Goal: Communication & Community: Answer question/provide support

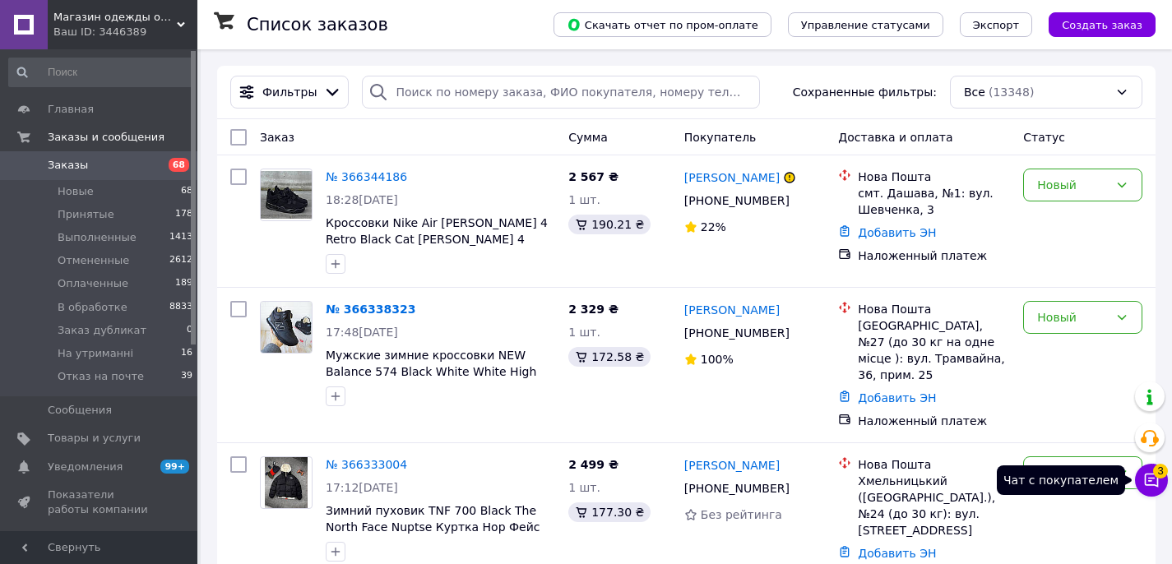
click at [1161, 486] on button "Чат с покупателем 3" at bounding box center [1151, 480] width 33 height 33
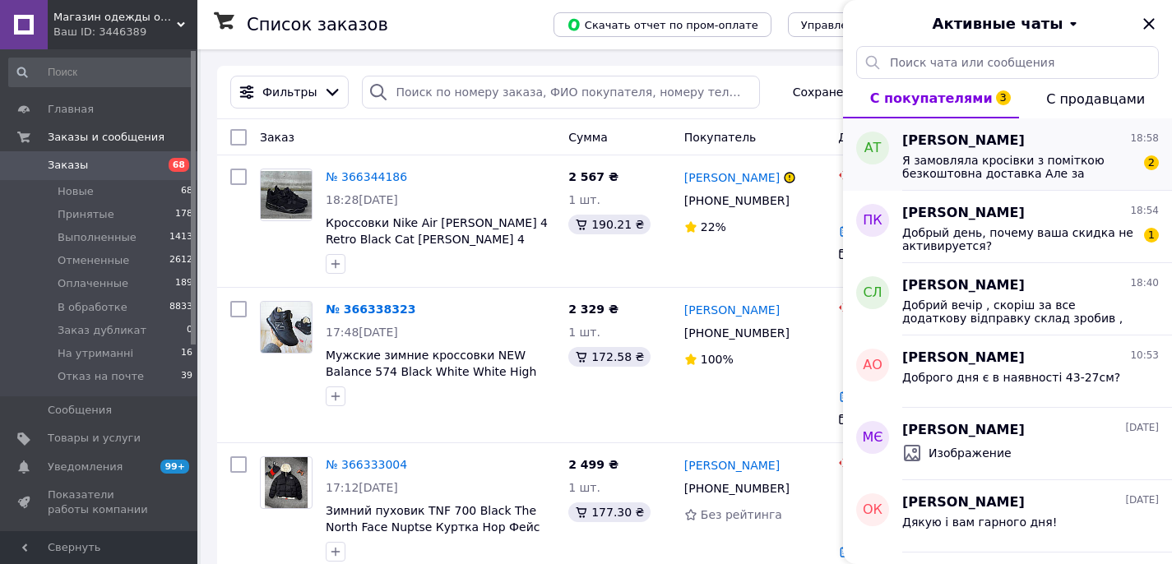
click at [1003, 171] on span "Я замовляла кросівки з поміткою безкоштовна доставка Але за доставку платила Це…" at bounding box center [1019, 167] width 234 height 26
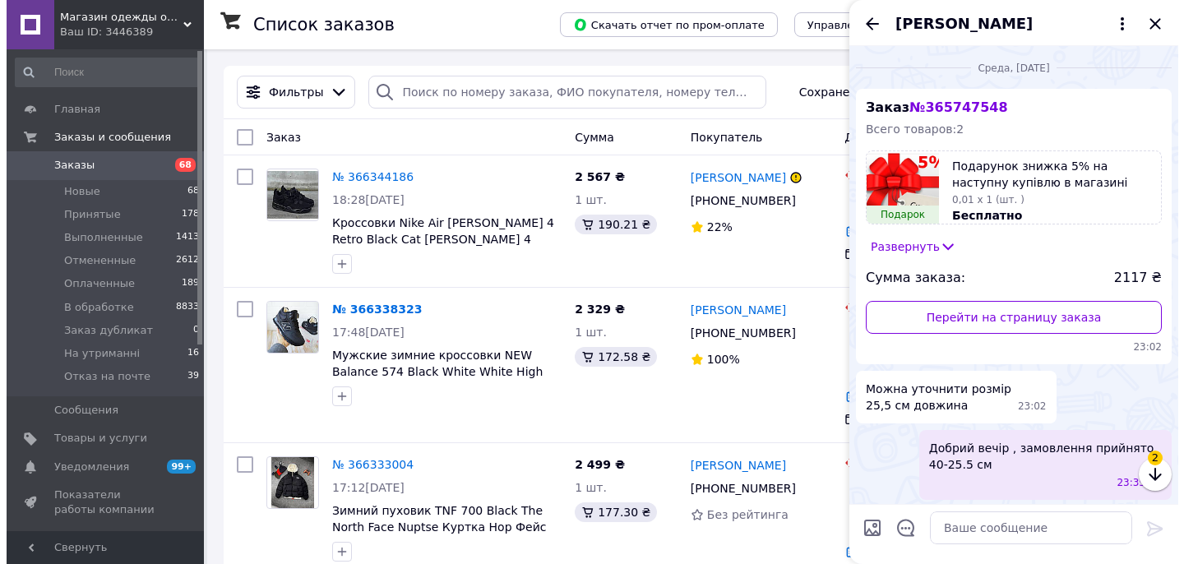
scroll to position [568, 0]
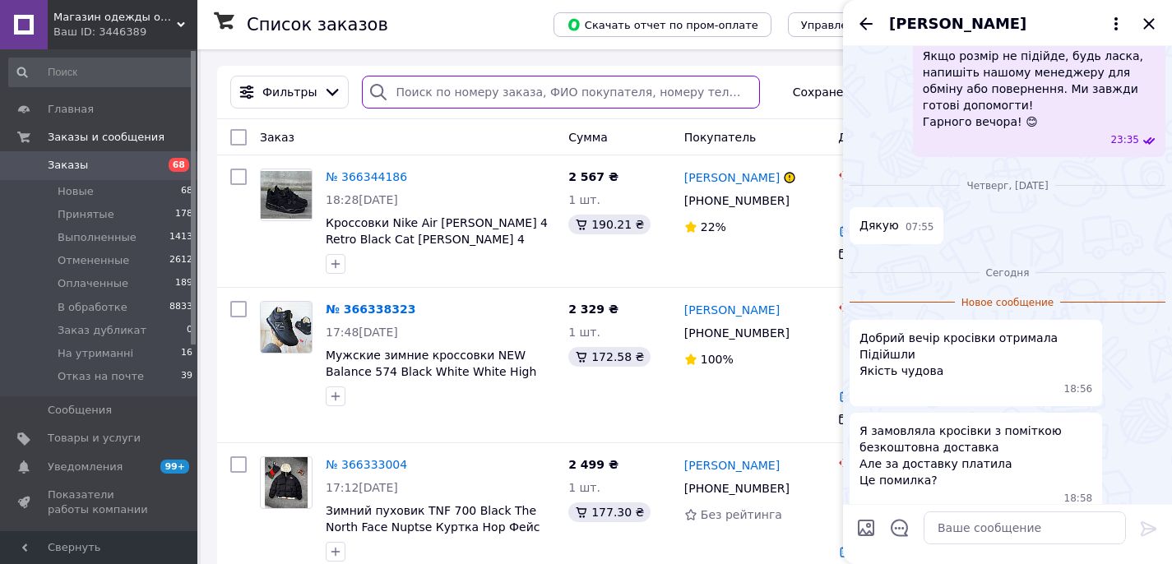
click at [512, 94] on input "search" at bounding box center [561, 92] width 398 height 33
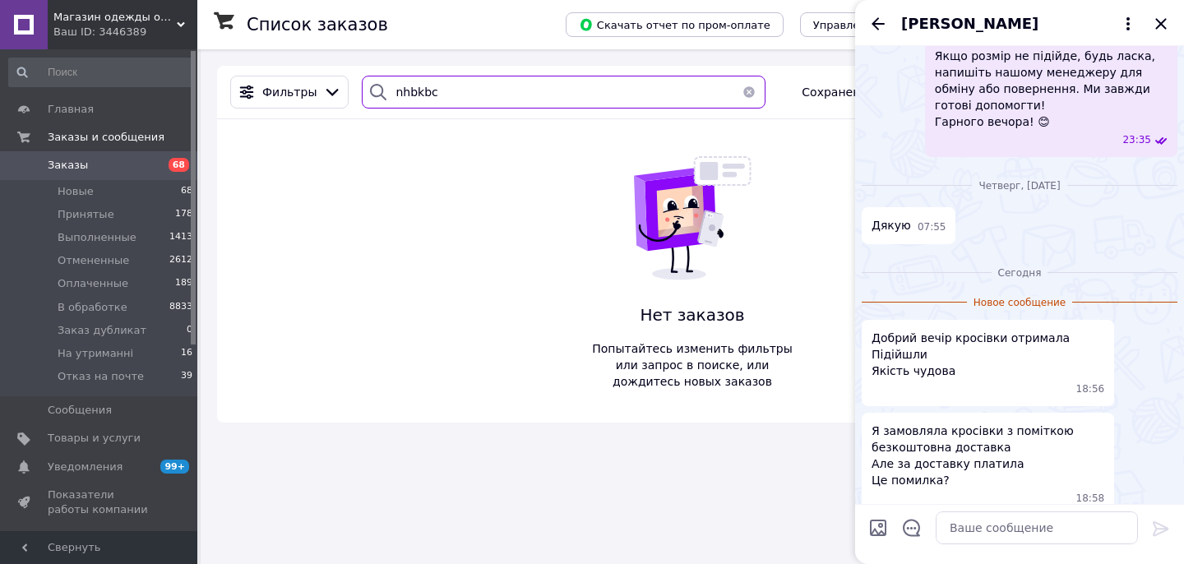
click at [411, 90] on input "nhbkbc" at bounding box center [564, 92] width 404 height 33
type input "трилис"
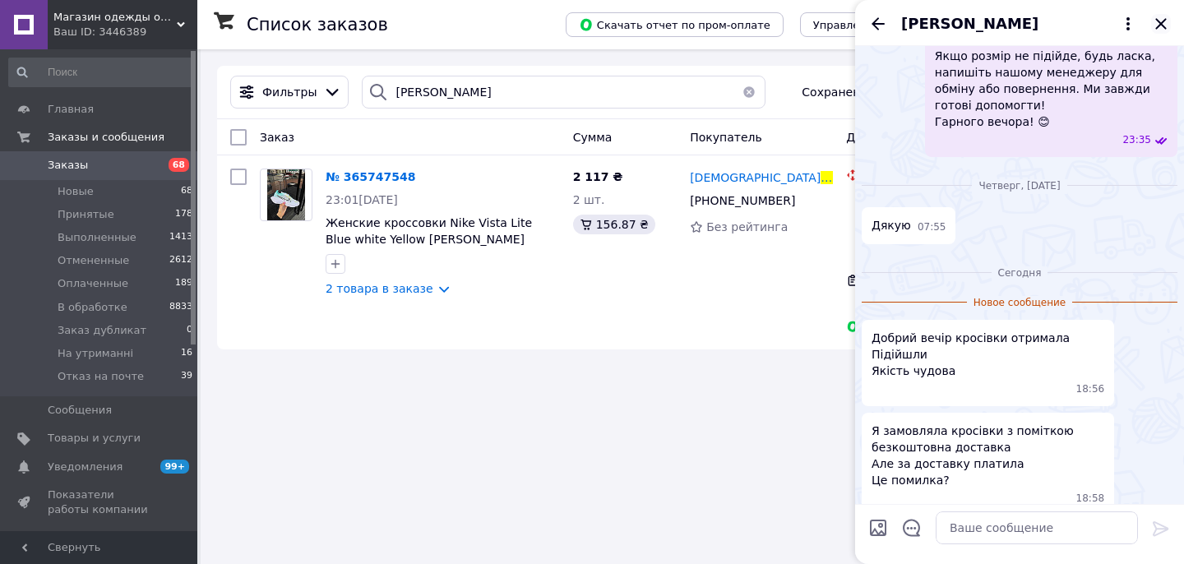
click at [1165, 20] on icon "Закрыть" at bounding box center [1161, 23] width 11 height 11
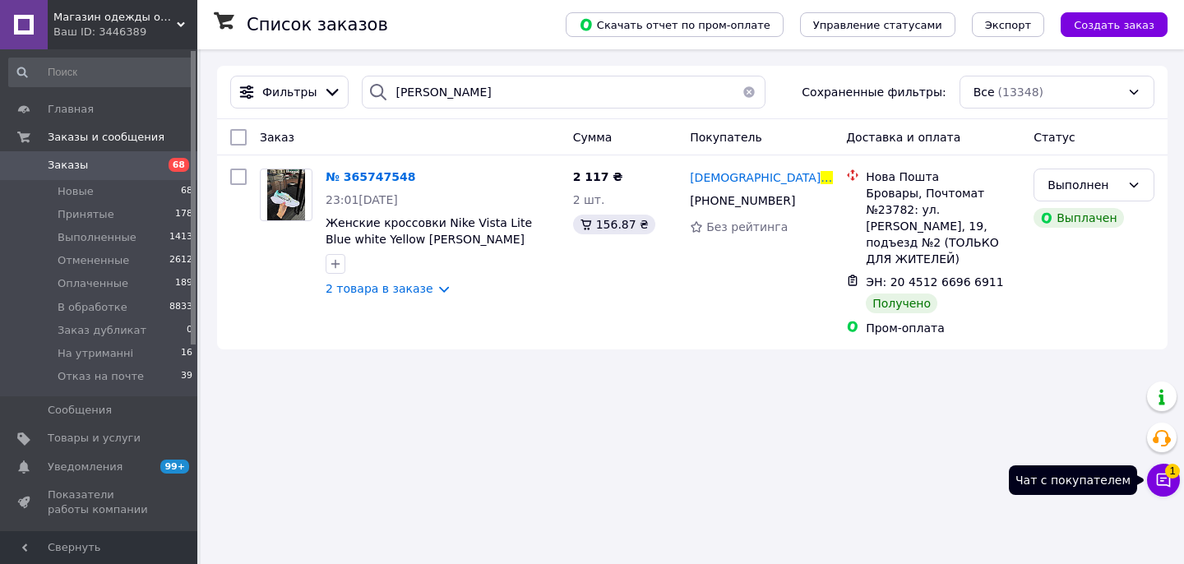
click at [1165, 487] on icon at bounding box center [1164, 480] width 16 height 16
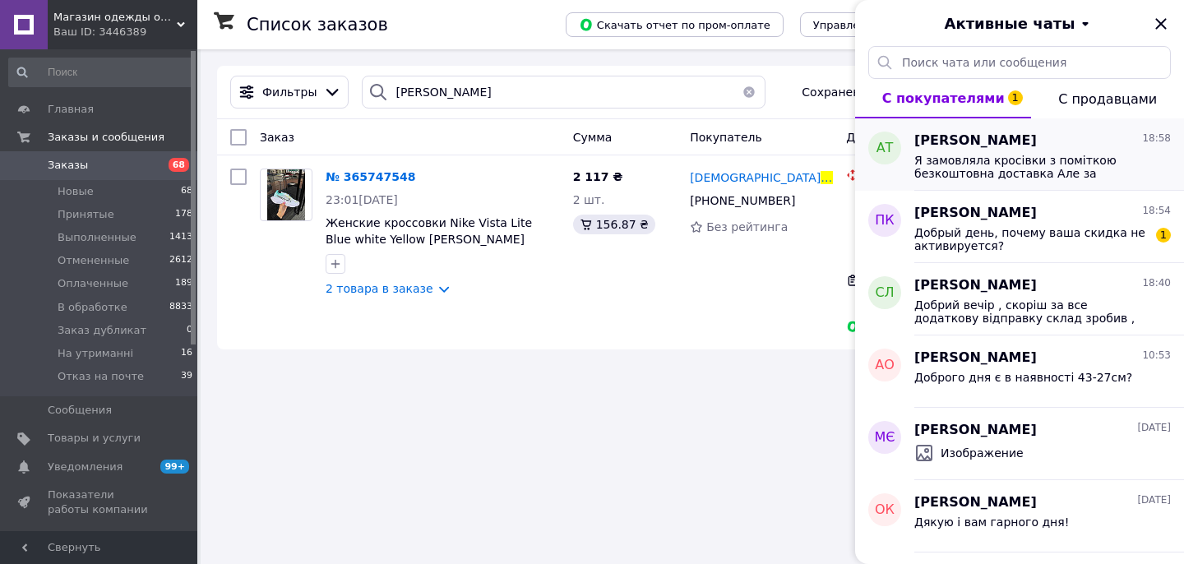
click at [1087, 154] on span "Я замовляла кросівки з поміткою безкоштовна доставка Але за доставку платила Це…" at bounding box center [1032, 167] width 234 height 26
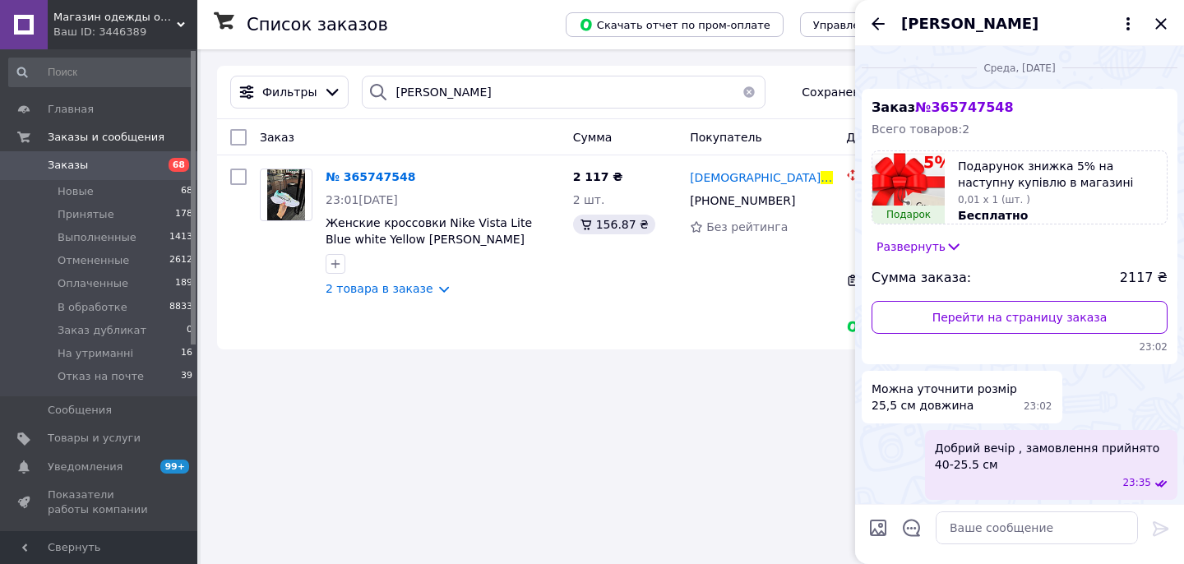
scroll to position [541, 0]
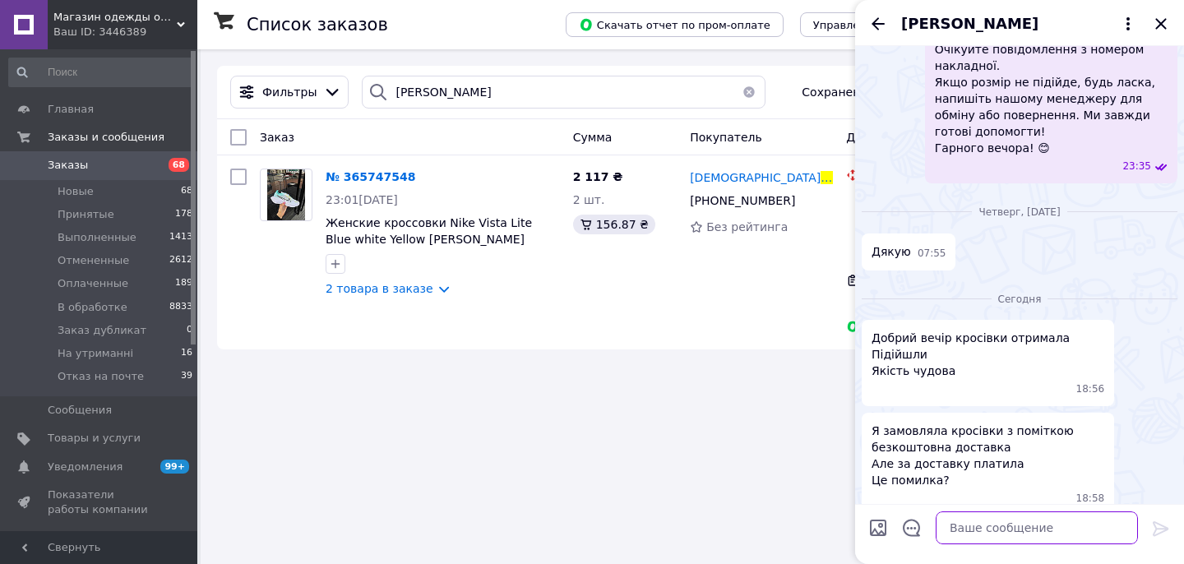
click at [957, 531] on textarea at bounding box center [1037, 528] width 202 height 33
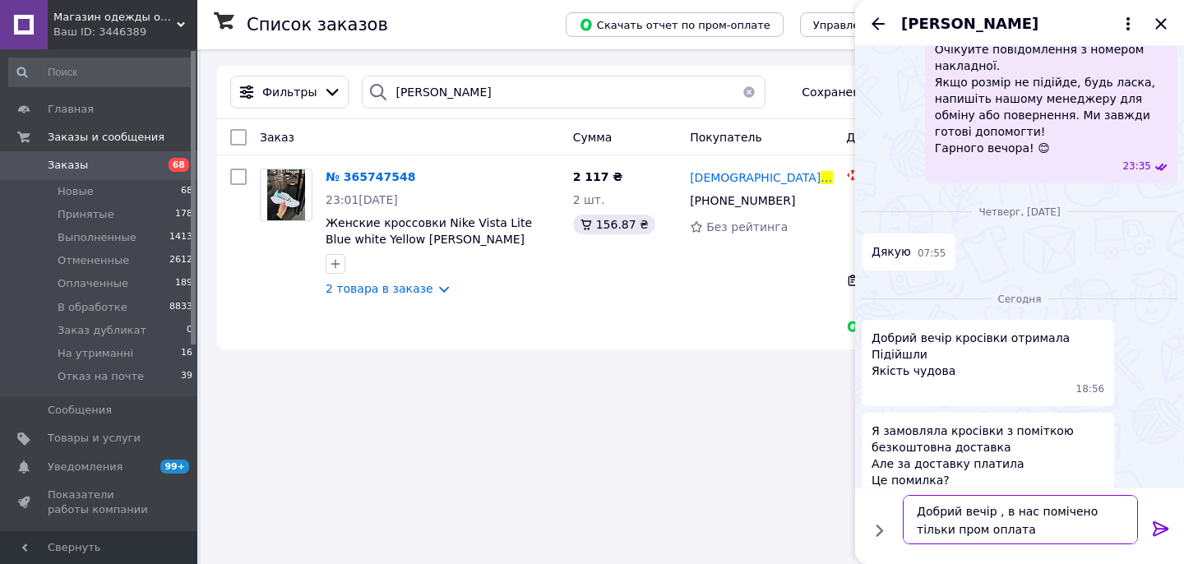
type textarea "Добрий вечір , в нас помічено тільки пром оплата"
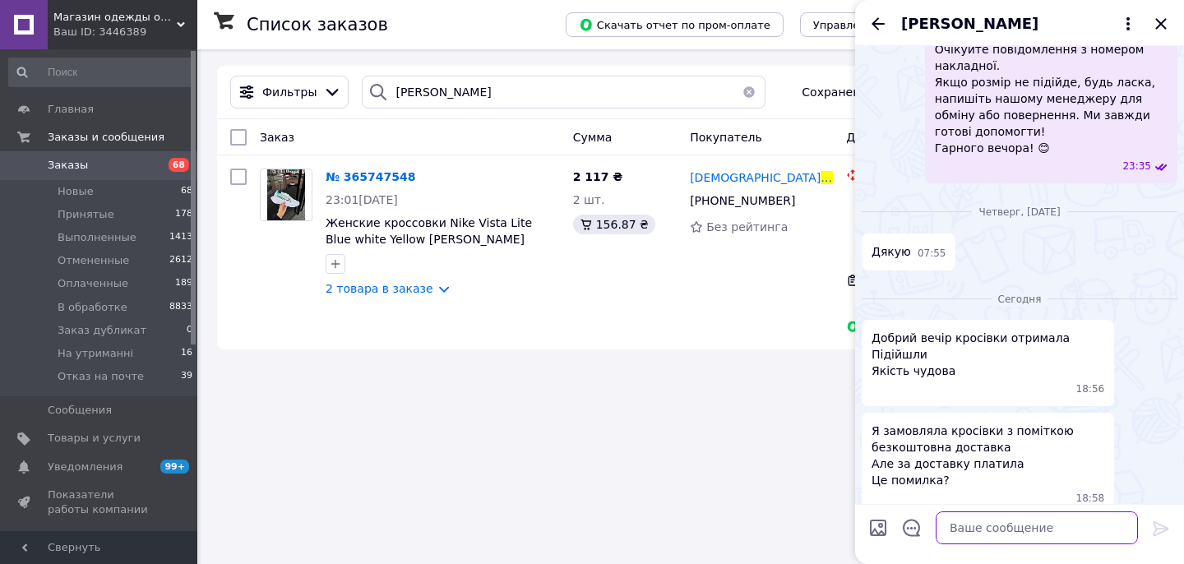
scroll to position [619, 0]
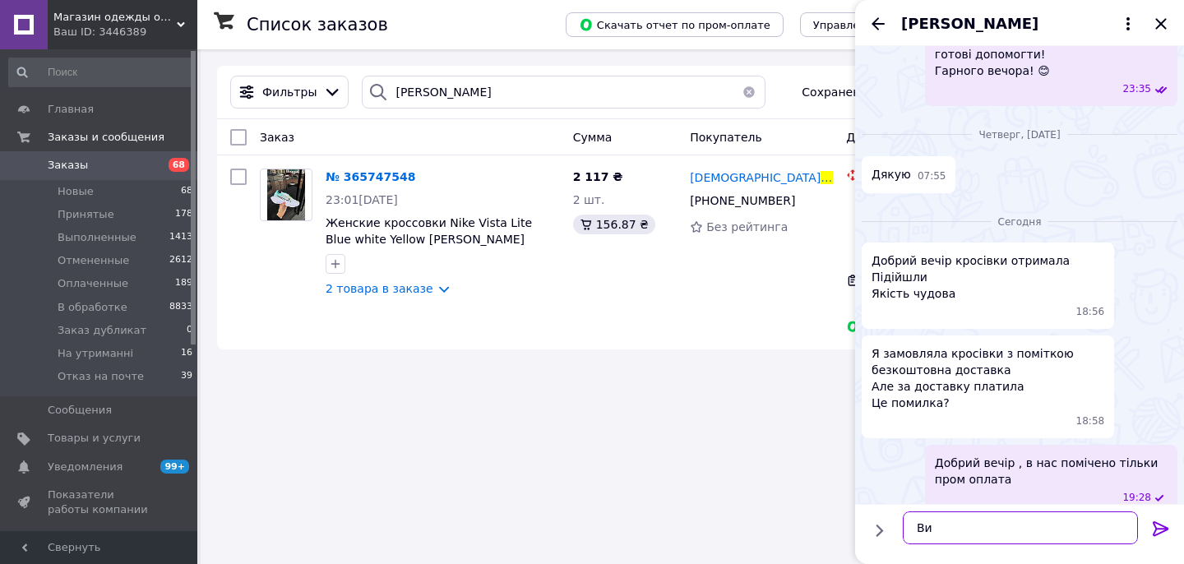
type textarea "В"
type textarea "Ви купляли Smart підписку після оформлення замовлення ?"
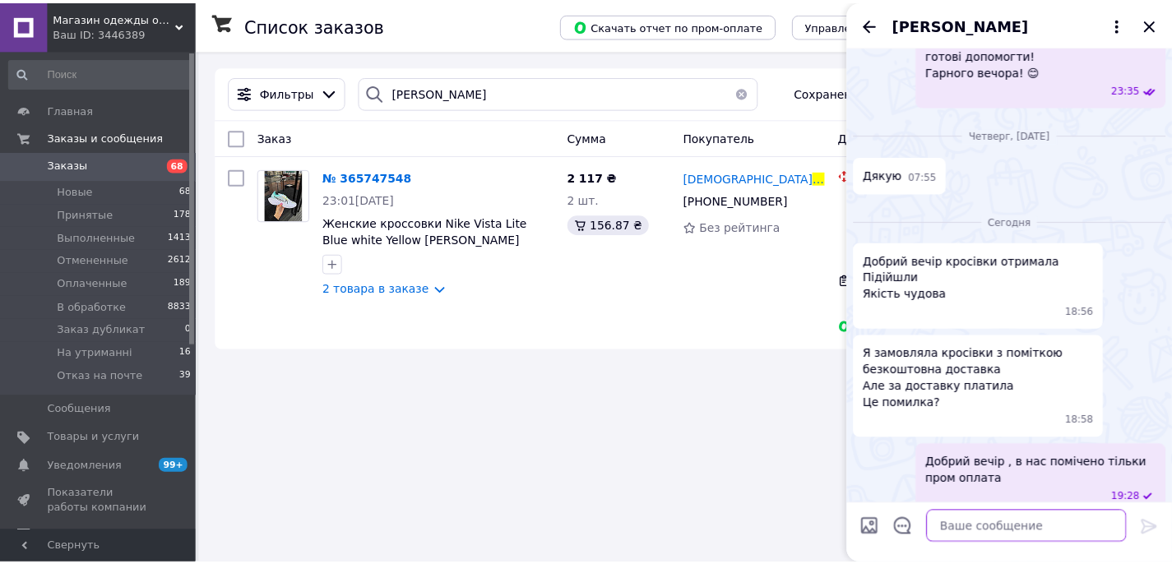
scroll to position [695, 0]
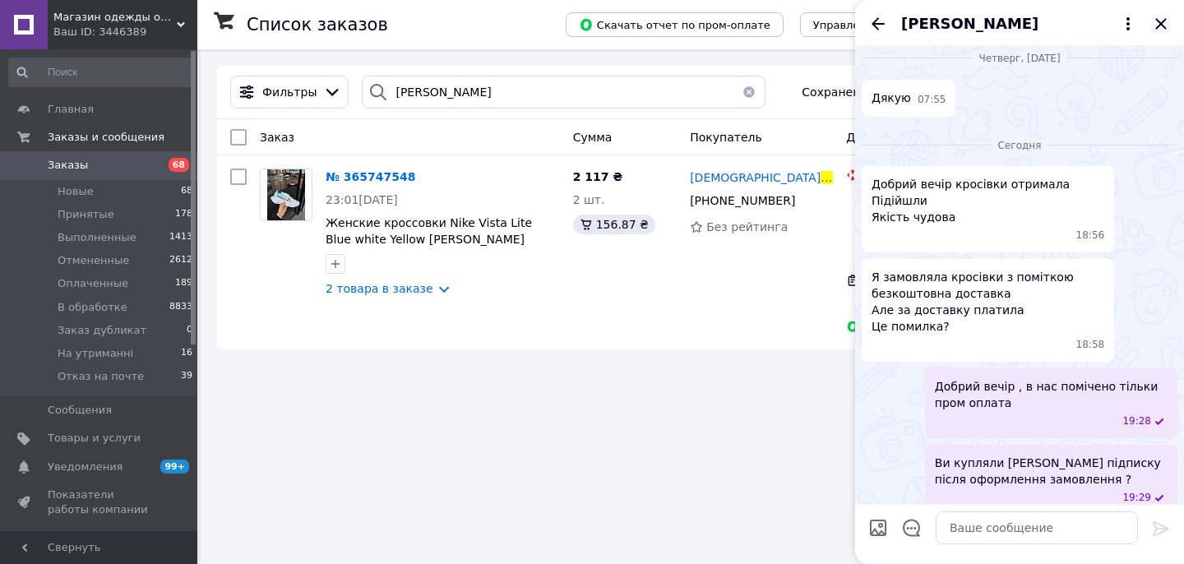
click at [1165, 21] on icon "Закрыть" at bounding box center [1161, 23] width 11 height 11
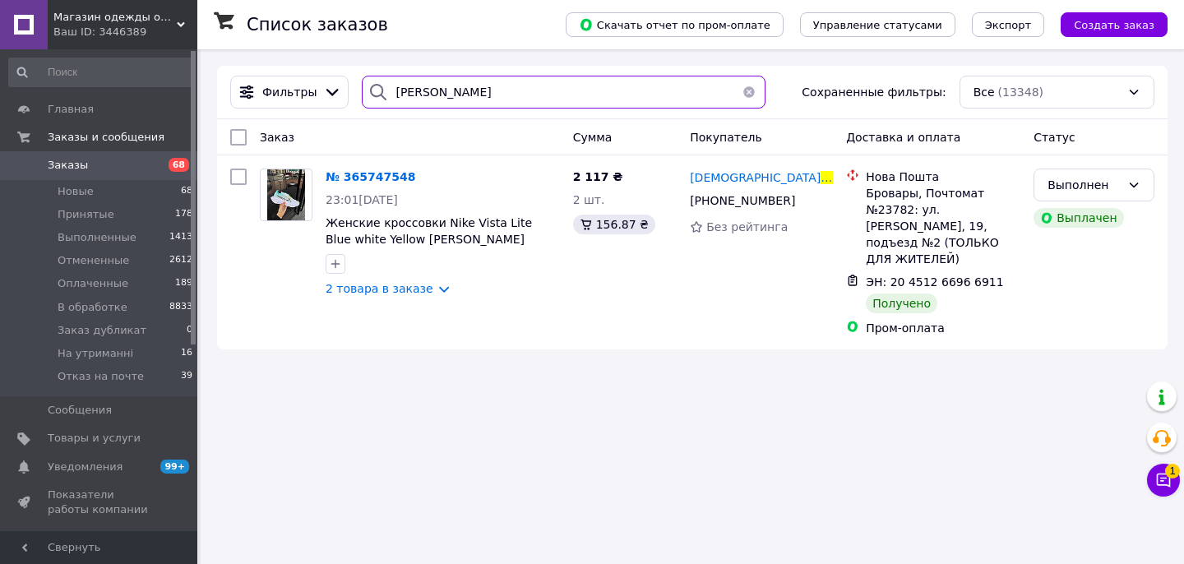
click at [410, 86] on input "трилис" at bounding box center [564, 92] width 404 height 33
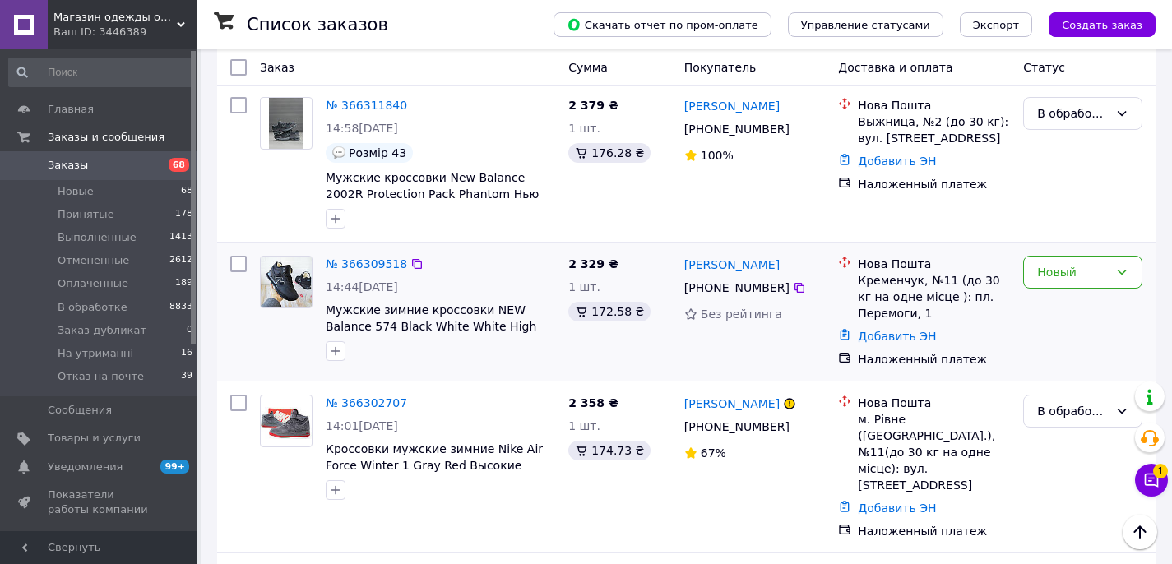
scroll to position [966, 0]
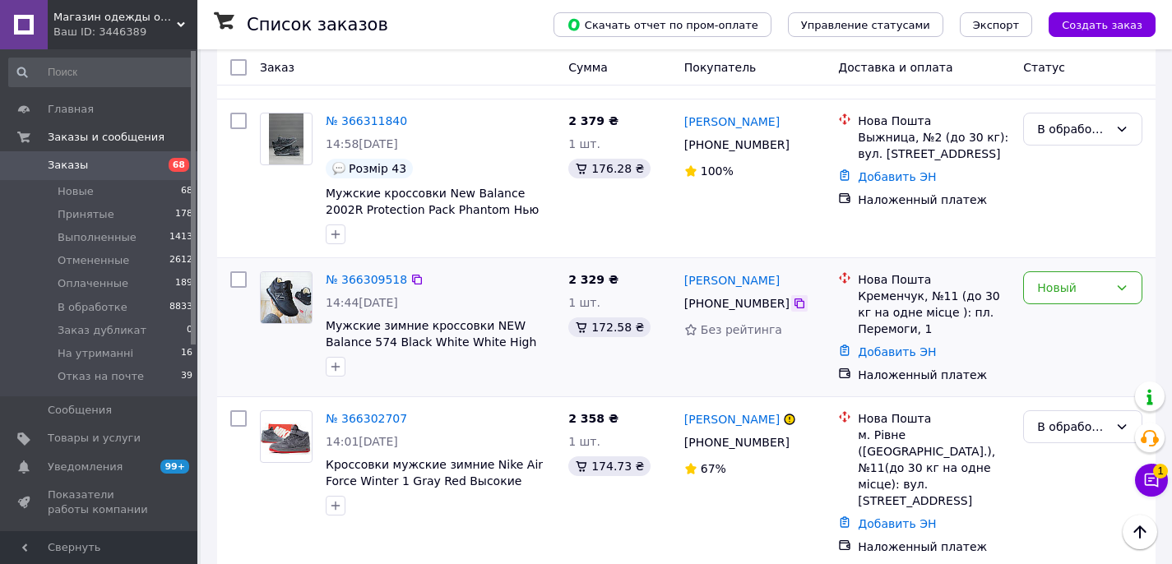
click at [797, 297] on icon at bounding box center [799, 303] width 13 height 13
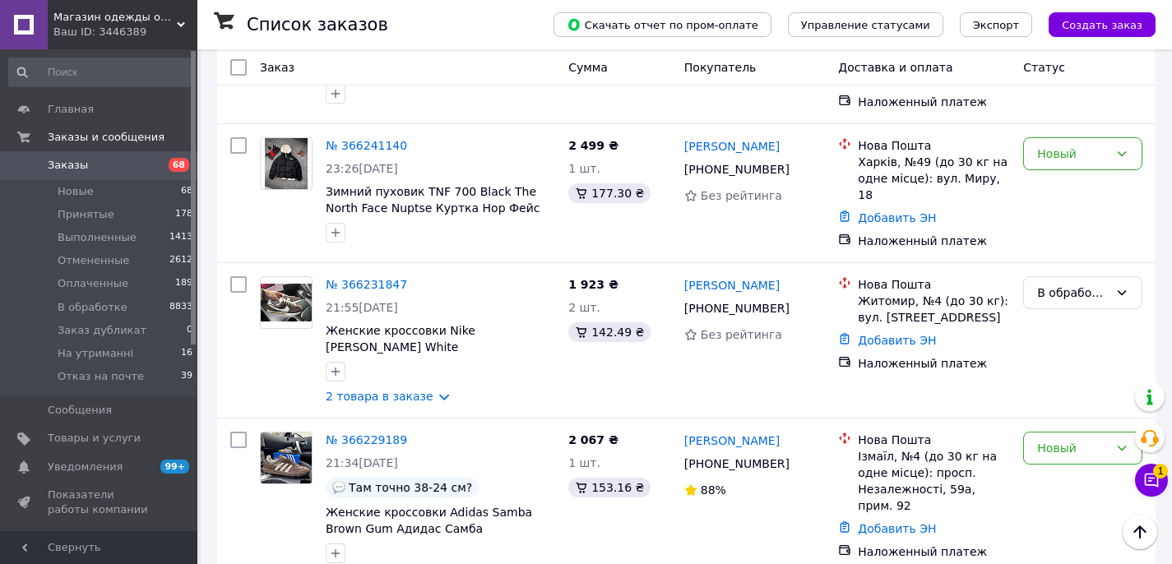
scroll to position [2479, 0]
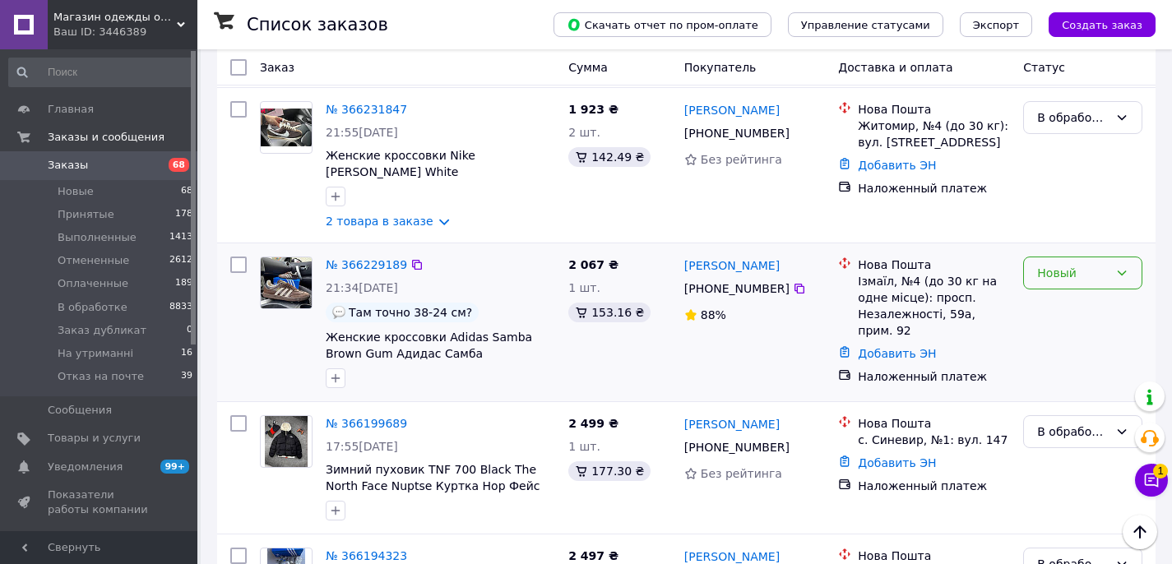
click at [1105, 264] on div "Новый" at bounding box center [1073, 273] width 72 height 18
click at [1082, 287] on li "В обработке" at bounding box center [1083, 289] width 118 height 30
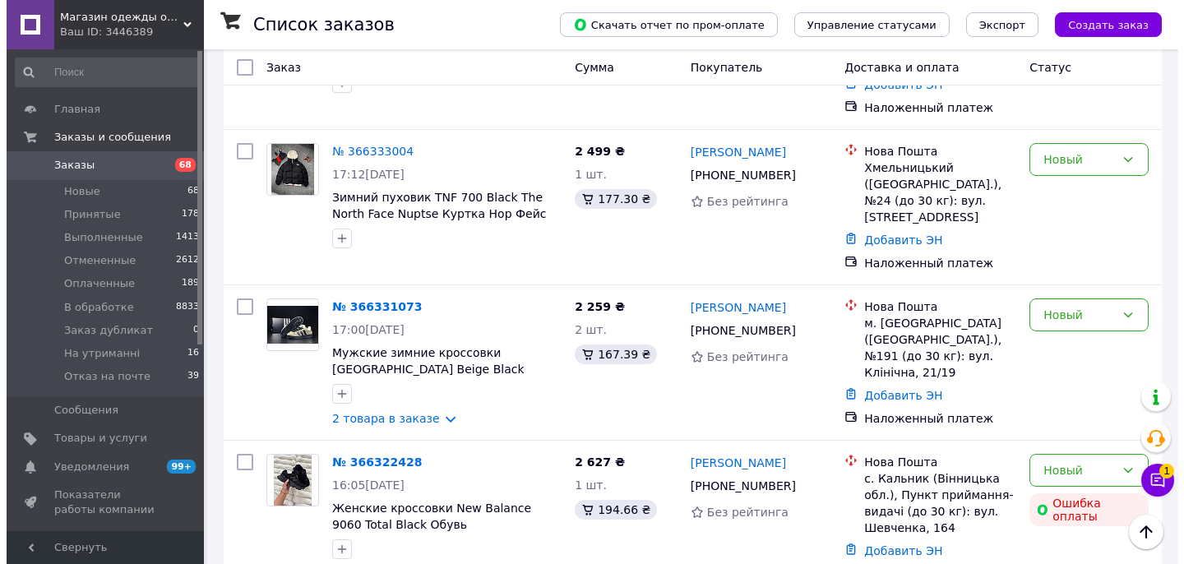
scroll to position [0, 0]
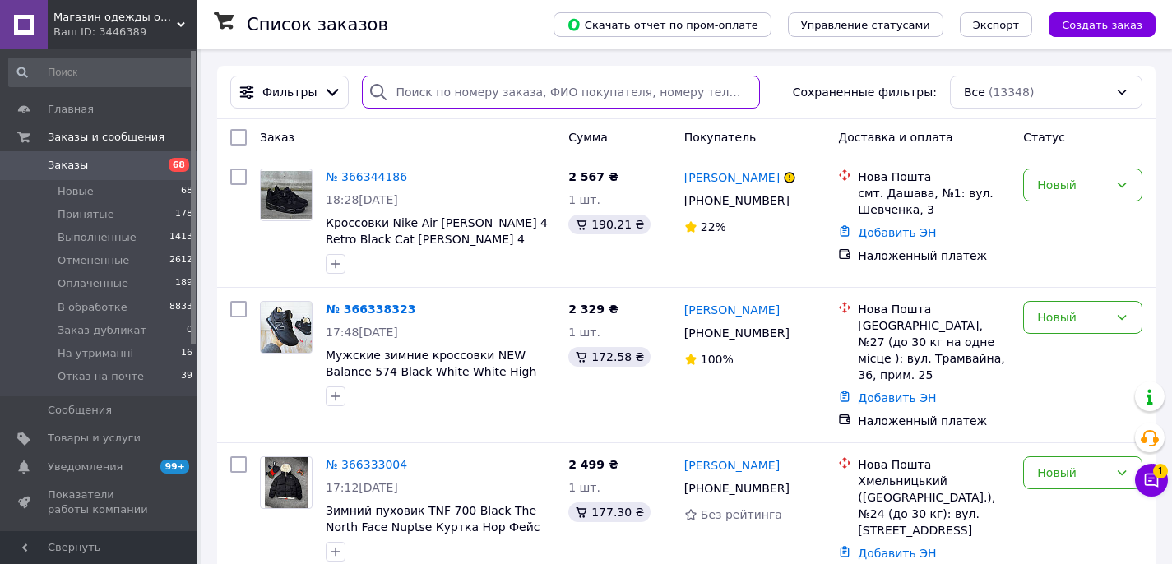
click at [540, 90] on input "search" at bounding box center [561, 92] width 398 height 33
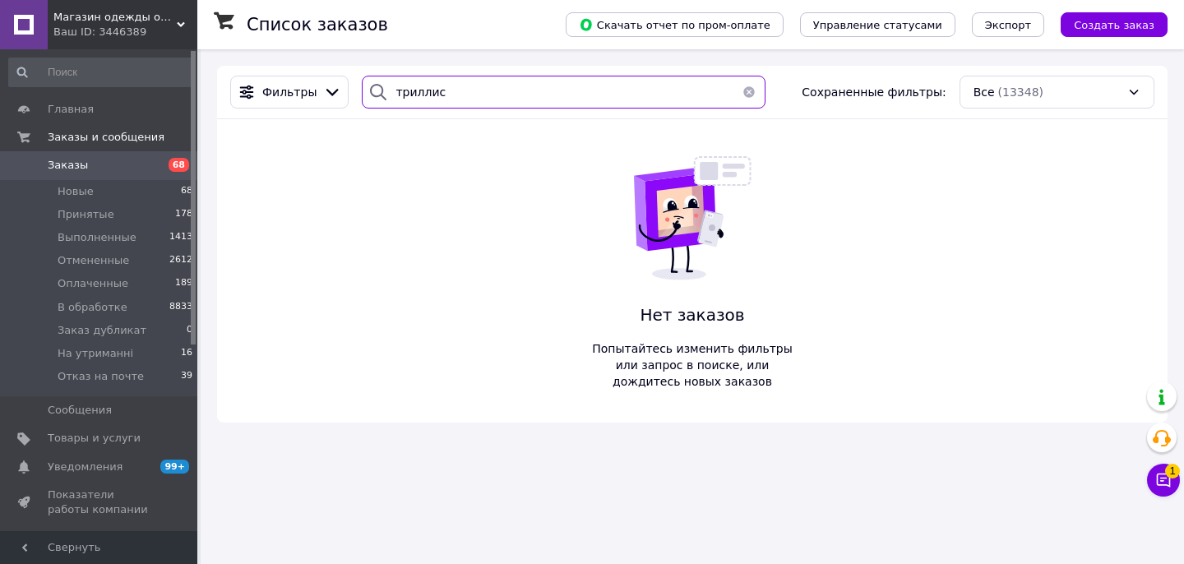
click at [424, 96] on input "триллис" at bounding box center [564, 92] width 404 height 33
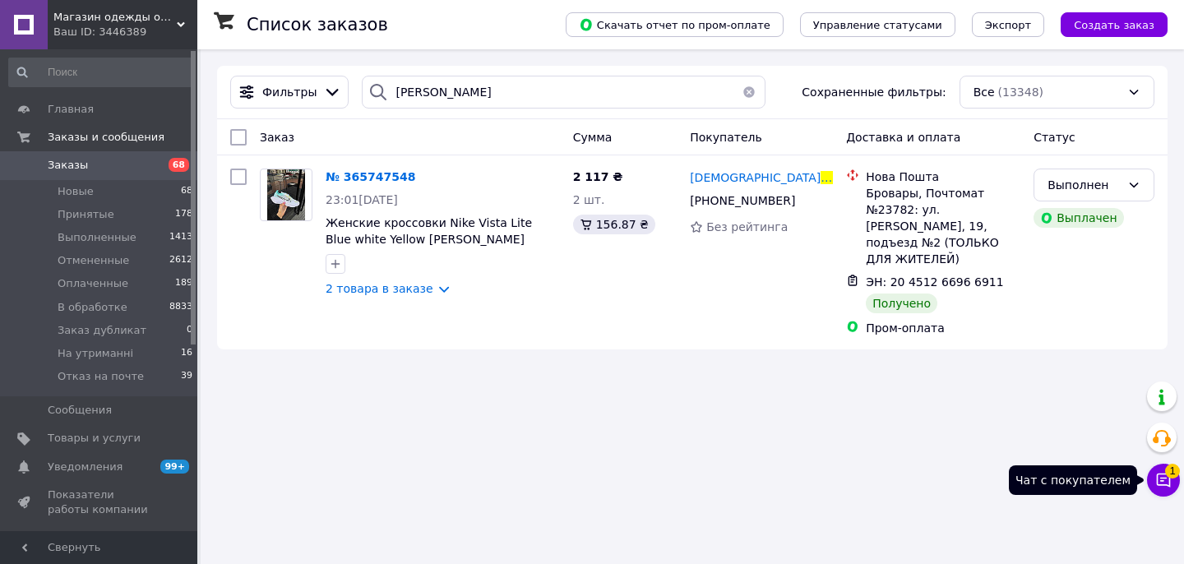
click at [1165, 479] on icon at bounding box center [1164, 480] width 16 height 16
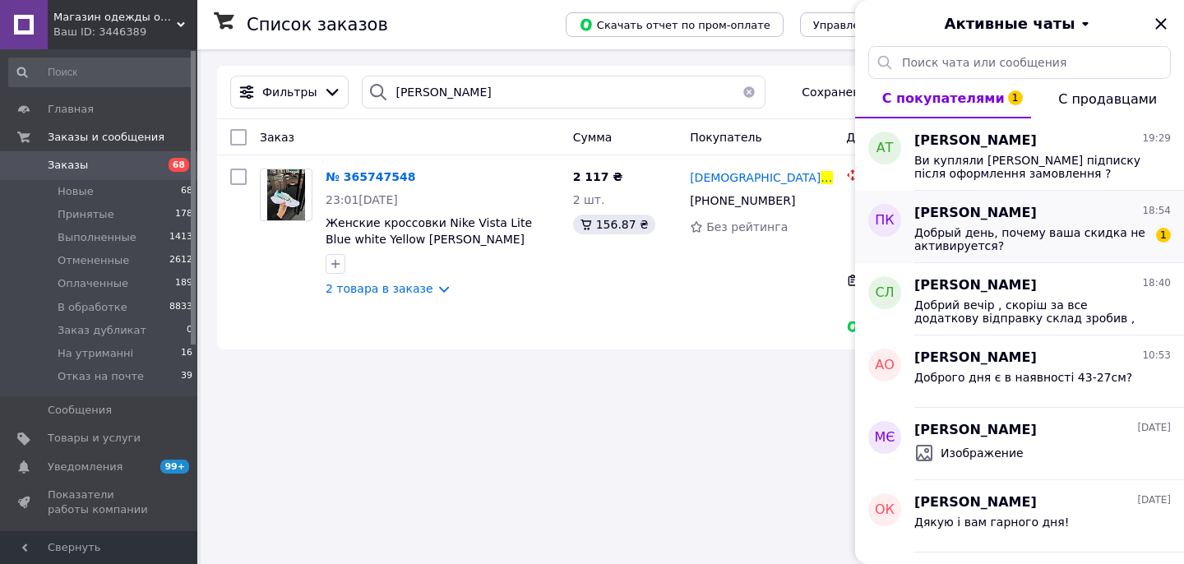
click at [1016, 253] on div "Павло Ківарков 18:54 Добрый день, почему ваша скидка не активируется? 1" at bounding box center [1050, 227] width 270 height 72
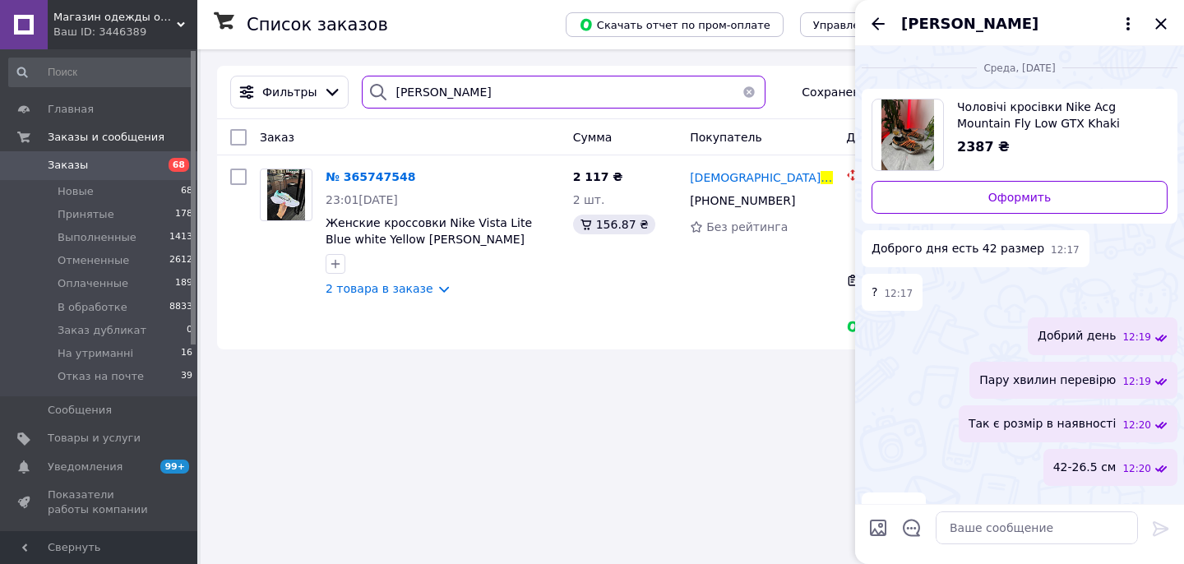
click at [439, 88] on input "трилис" at bounding box center [564, 92] width 404 height 33
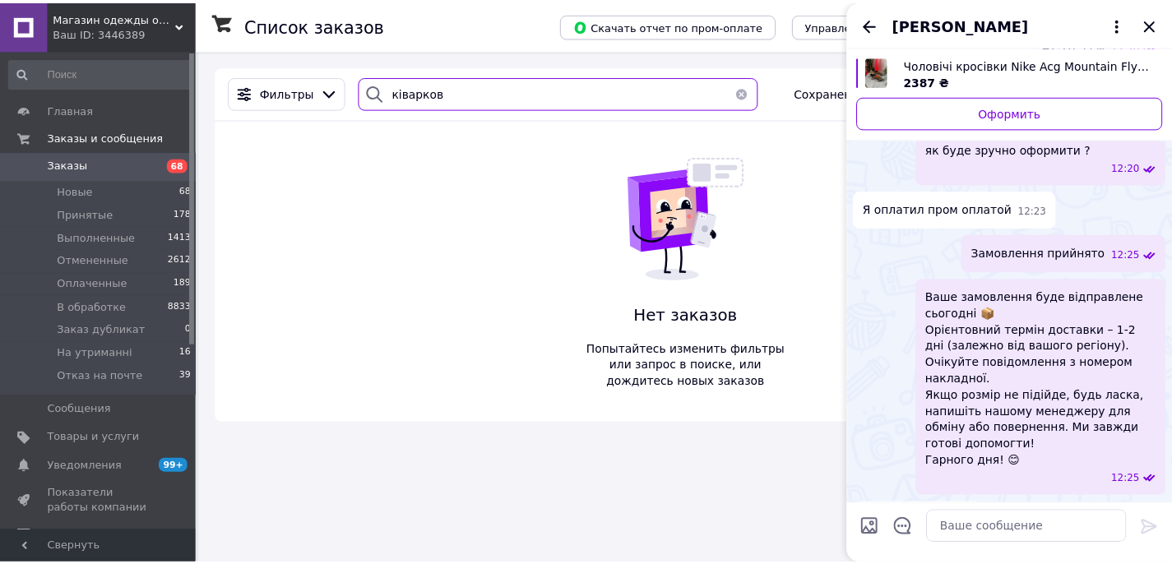
scroll to position [383, 0]
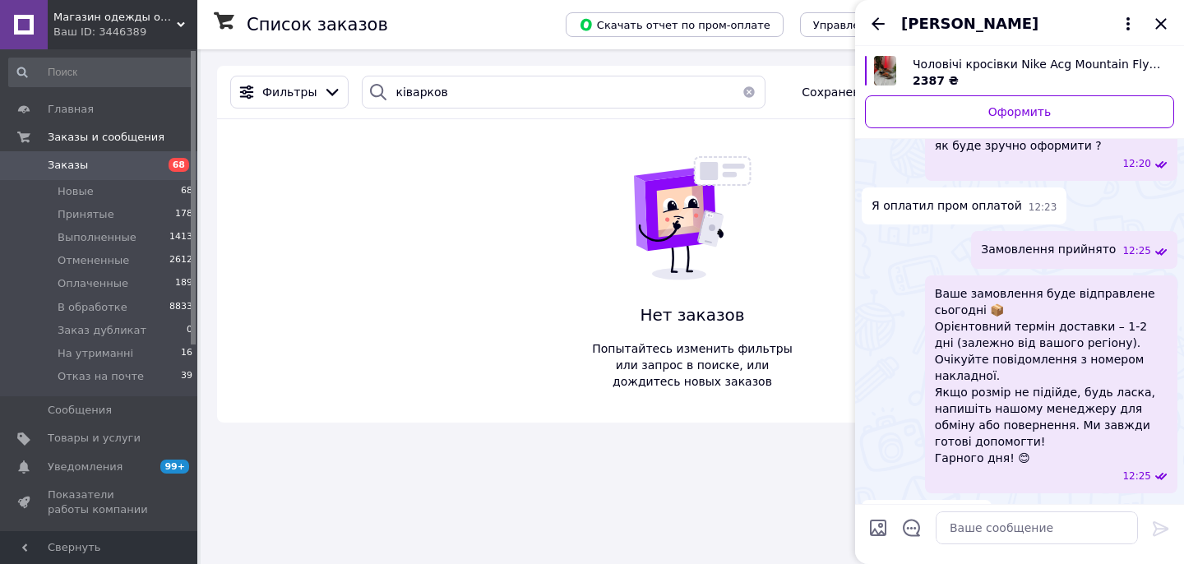
click at [978, 20] on span "Павло Ківарков" at bounding box center [969, 23] width 137 height 21
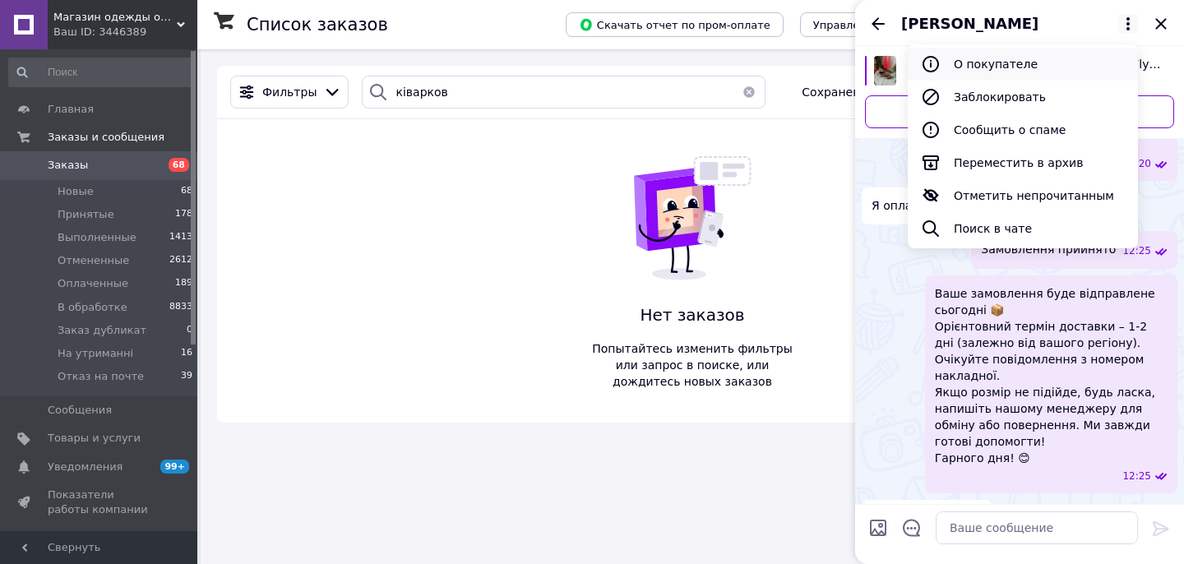
click at [1011, 62] on button "О покупателе" at bounding box center [1023, 64] width 230 height 33
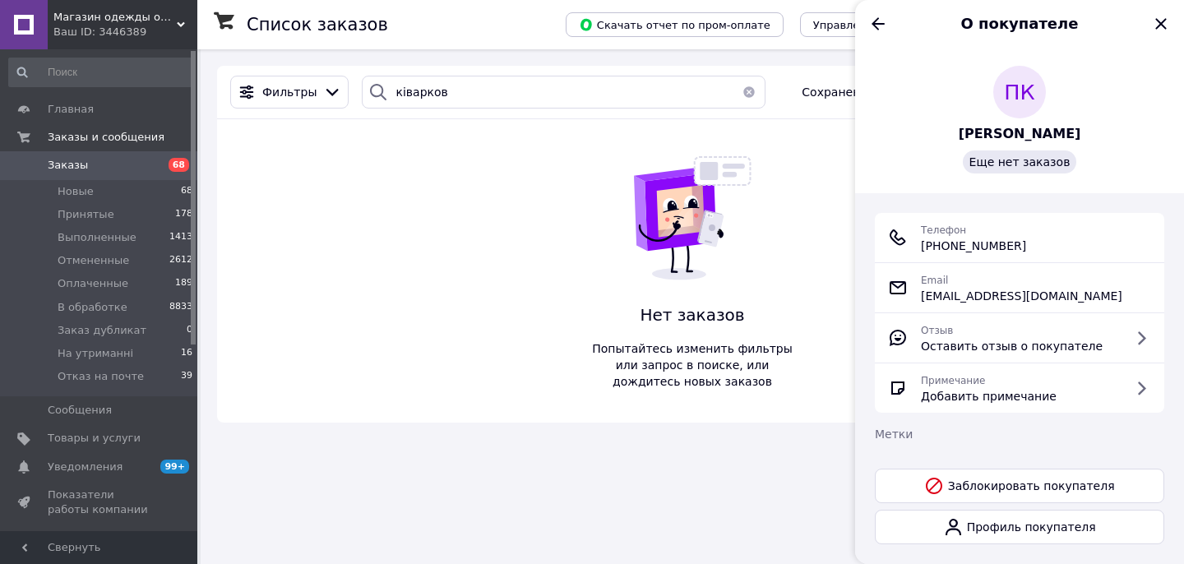
click at [1043, 248] on div "Телефон +380 (93) 442-21-28" at bounding box center [1019, 237] width 263 height 33
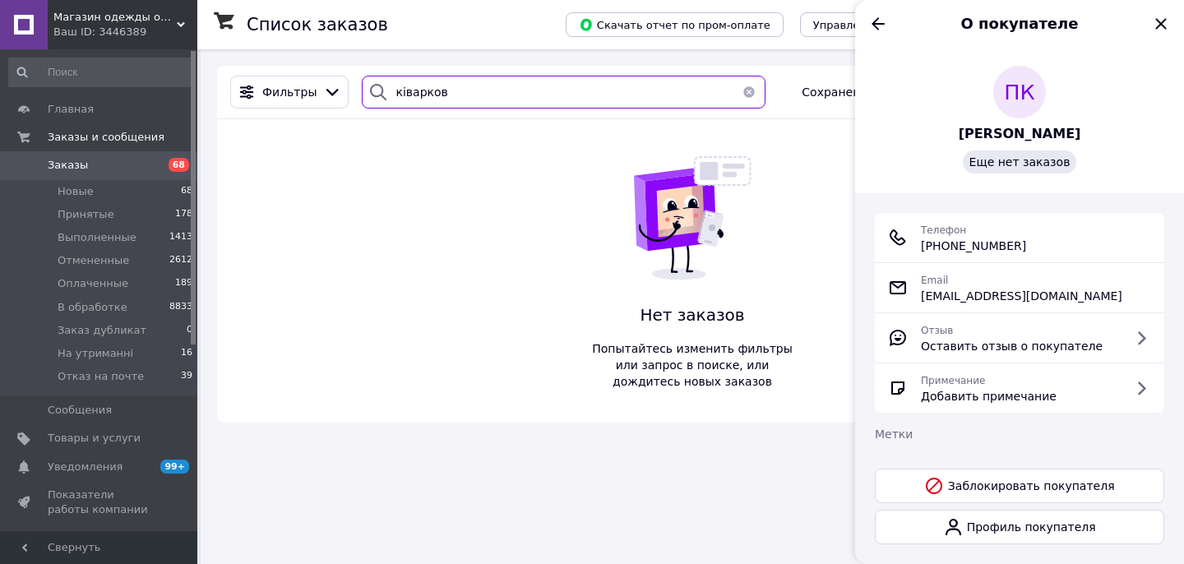
click at [410, 91] on input "ківарков" at bounding box center [564, 92] width 404 height 33
type input "2128"
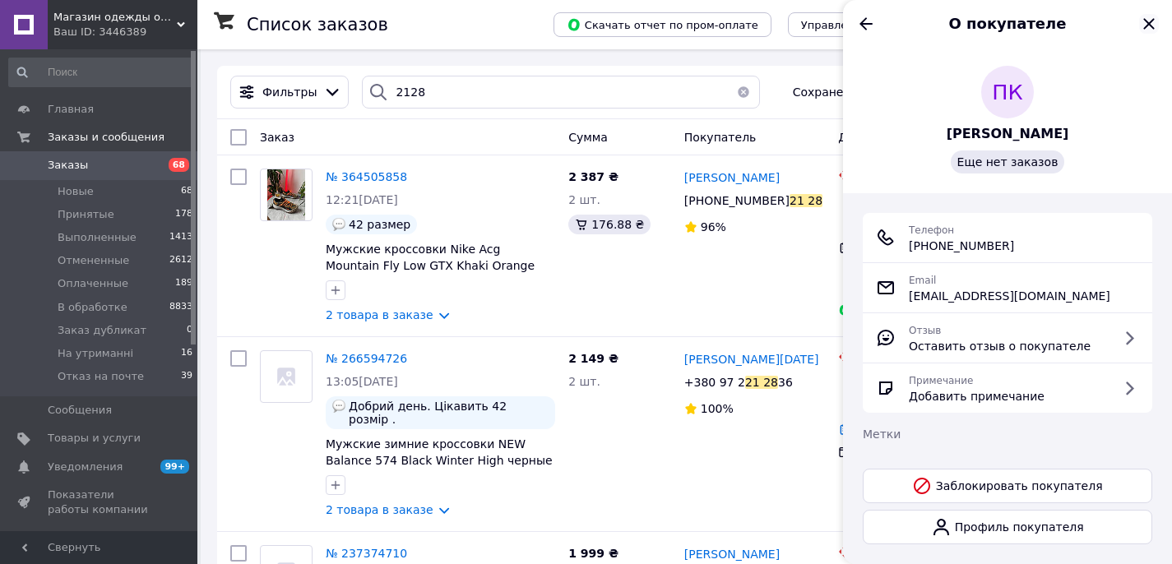
click at [1156, 21] on icon "Закрыть" at bounding box center [1149, 24] width 20 height 20
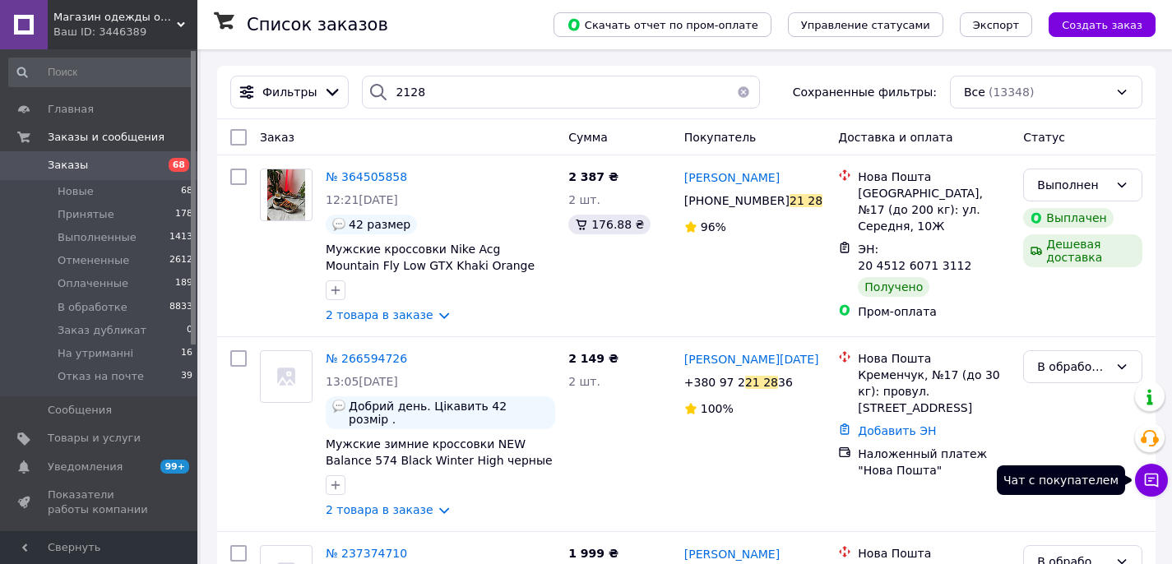
click at [1162, 487] on button "Чат с покупателем" at bounding box center [1151, 480] width 33 height 33
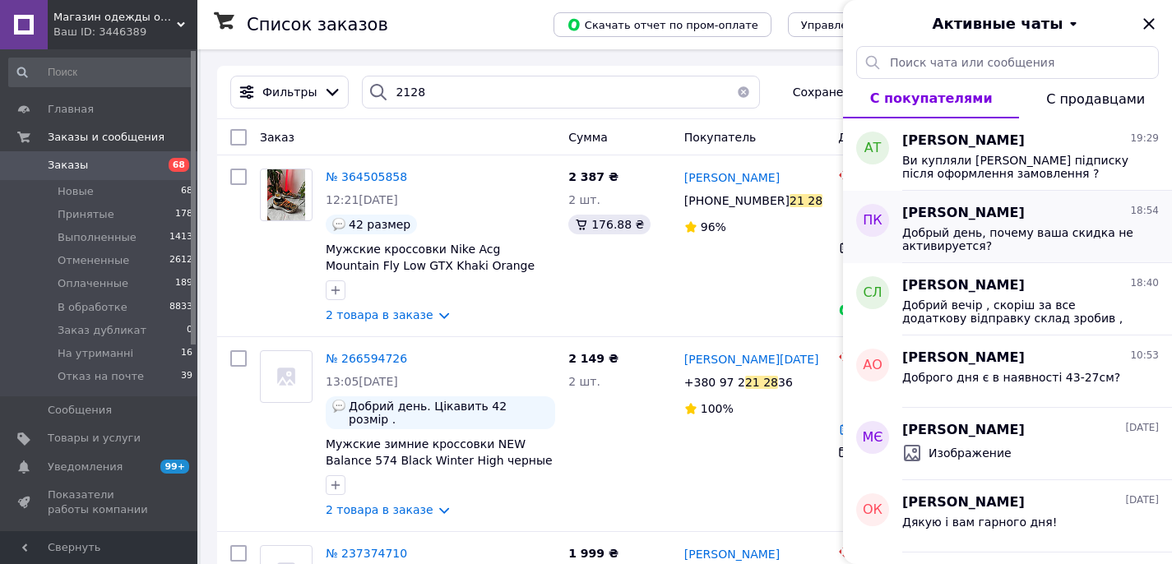
click at [1045, 235] on span "Добрый день, почему ваша скидка не активируется?" at bounding box center [1019, 239] width 234 height 26
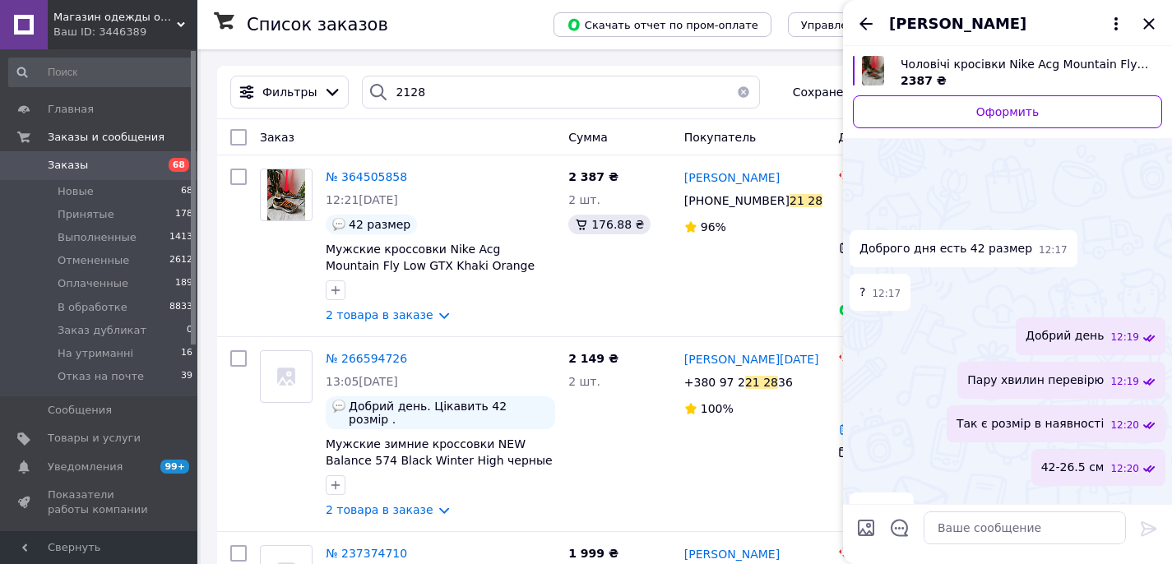
scroll to position [584, 0]
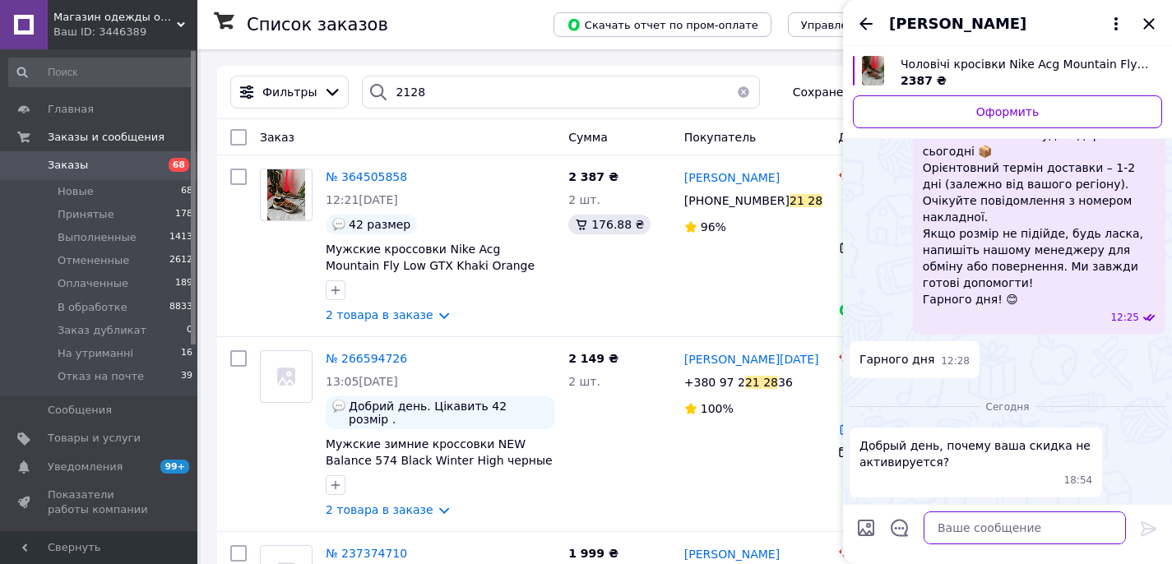
click at [967, 528] on textarea at bounding box center [1025, 528] width 202 height 33
type textarea "Добрий вечір"
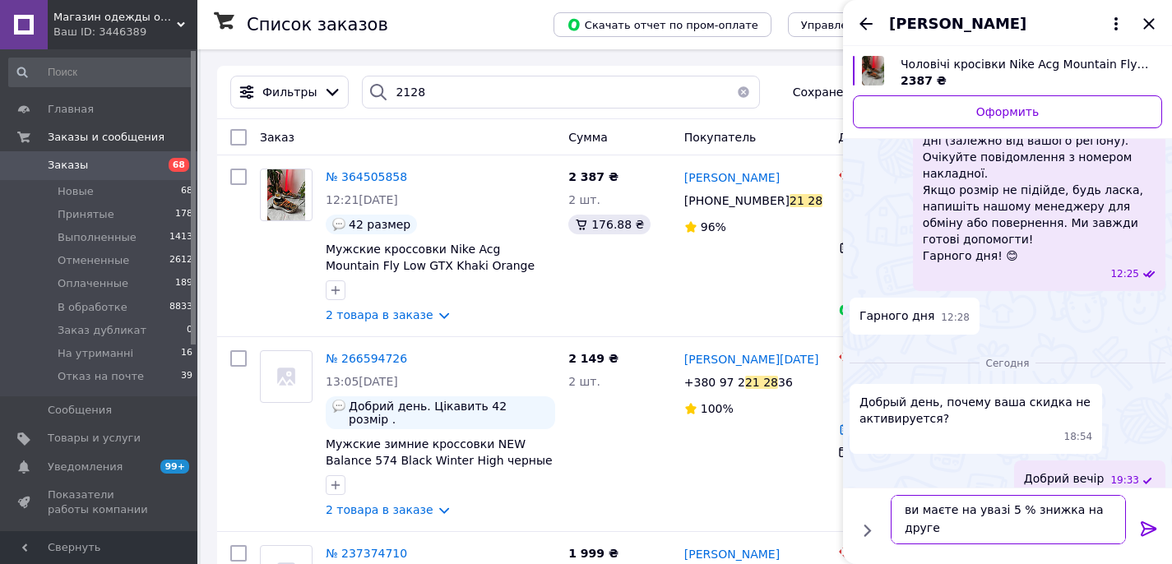
scroll to position [2, 0]
type textarea "ви маєте на увазі 5 % знижка на друге замовлення ?"
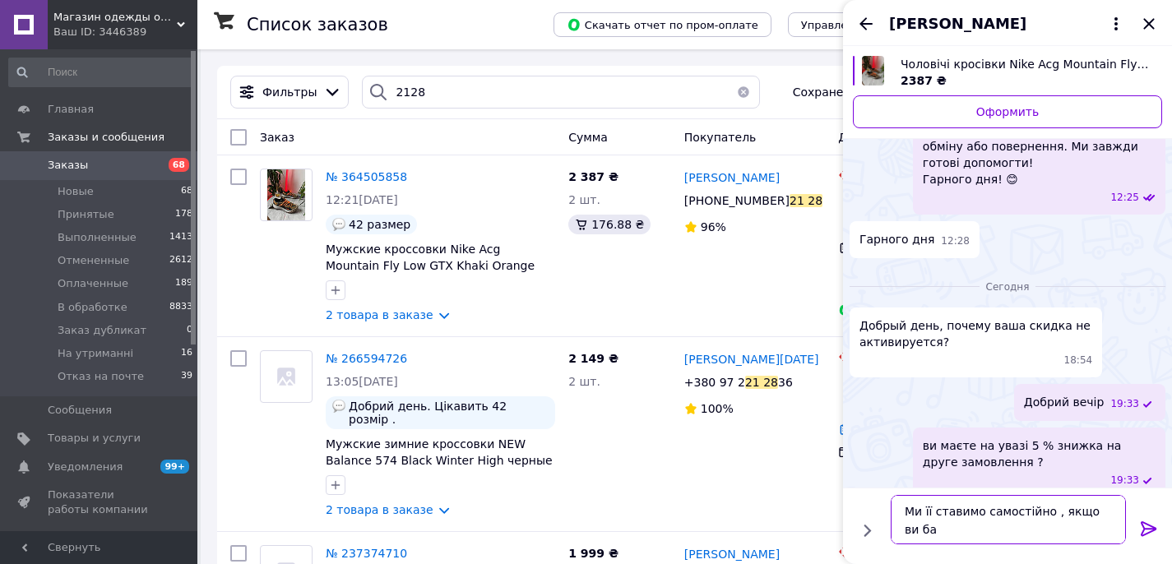
scroll to position [679, 0]
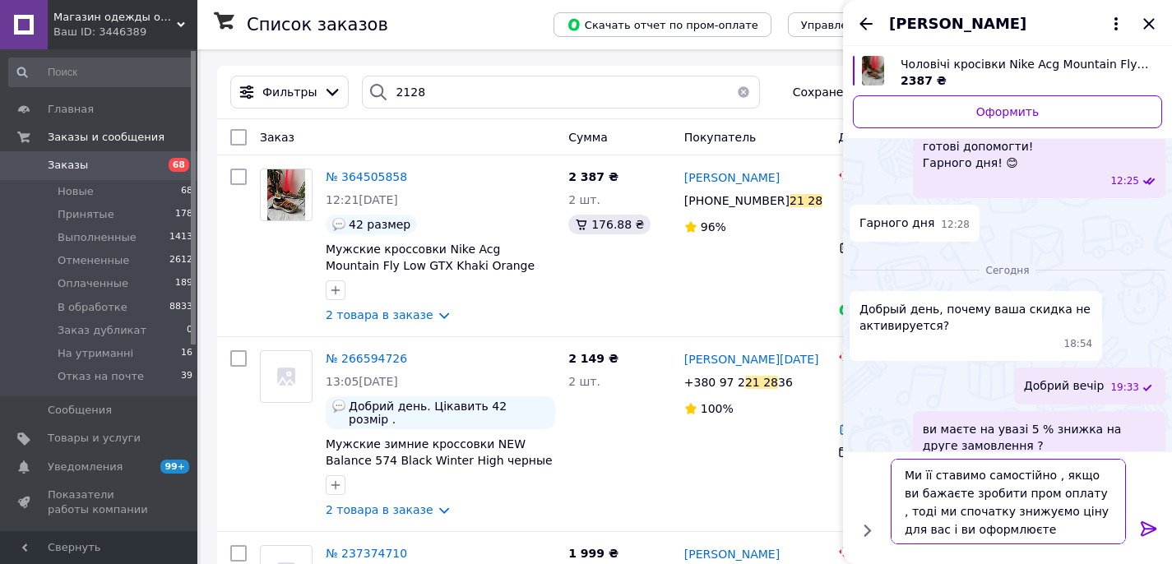
type textarea "Ми її ставимо самостійно , якщо ви бажаєте зробити пром оплату , тоді ми спочат…"
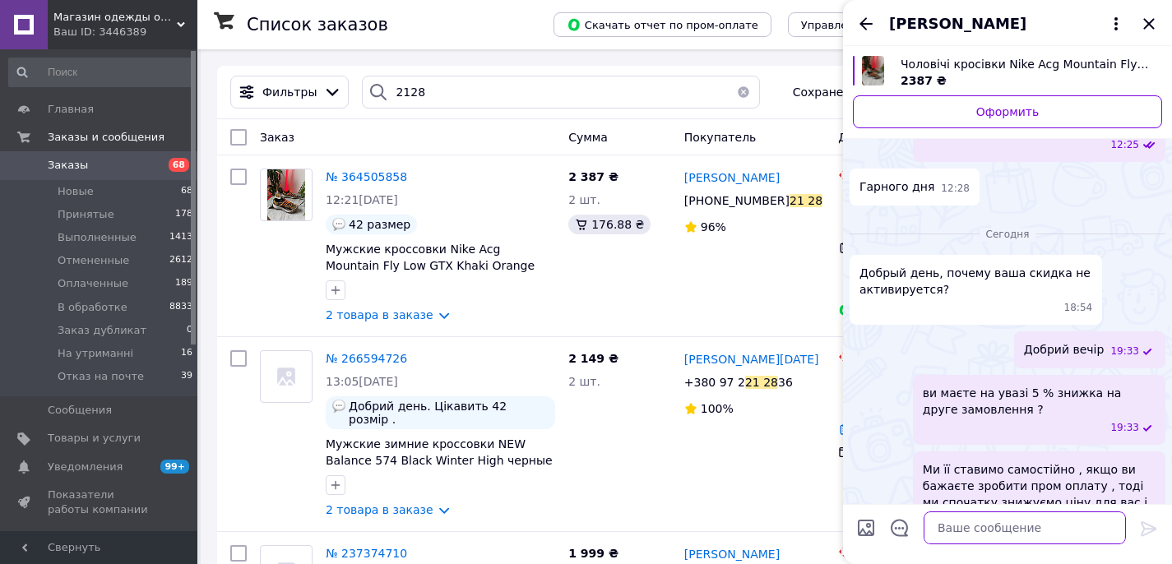
scroll to position [771, 0]
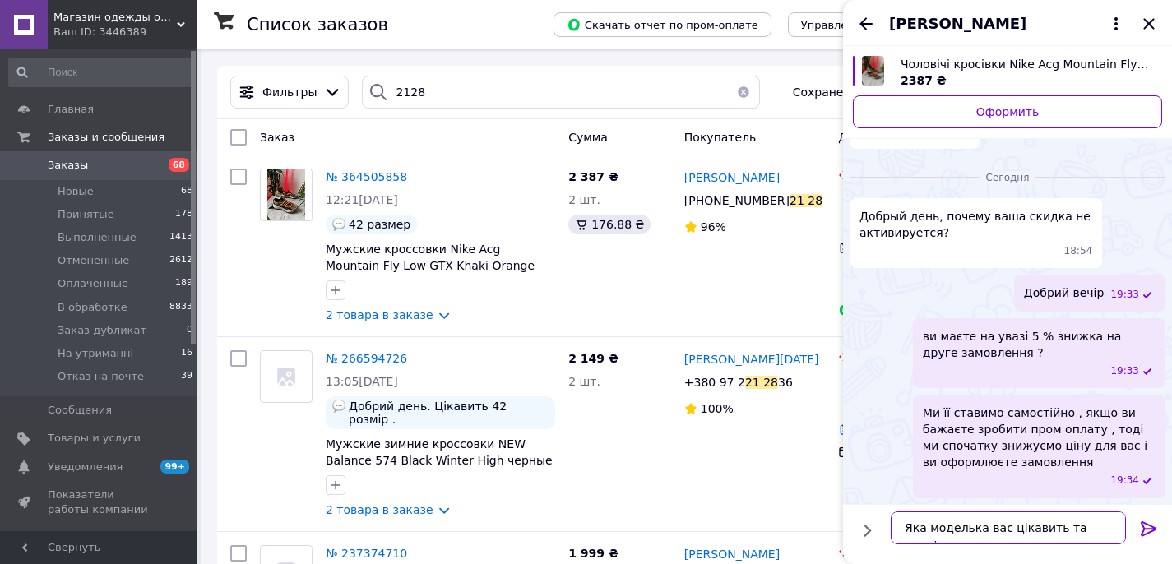
type textarea "Яка моделька вас цікавить та розмір"
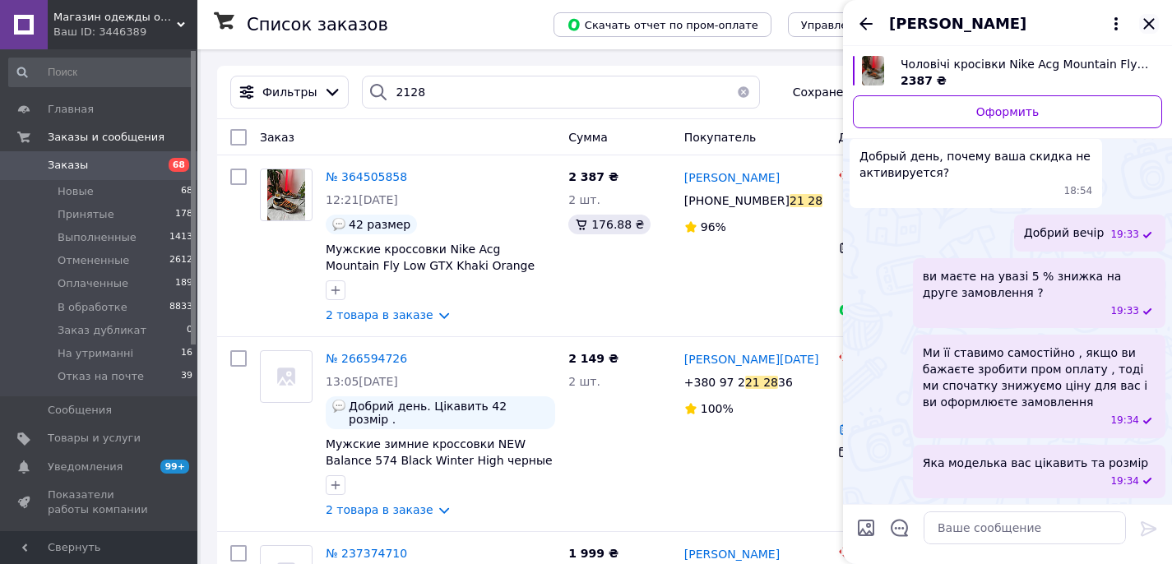
click at [1152, 22] on icon "Закрыть" at bounding box center [1149, 24] width 20 height 20
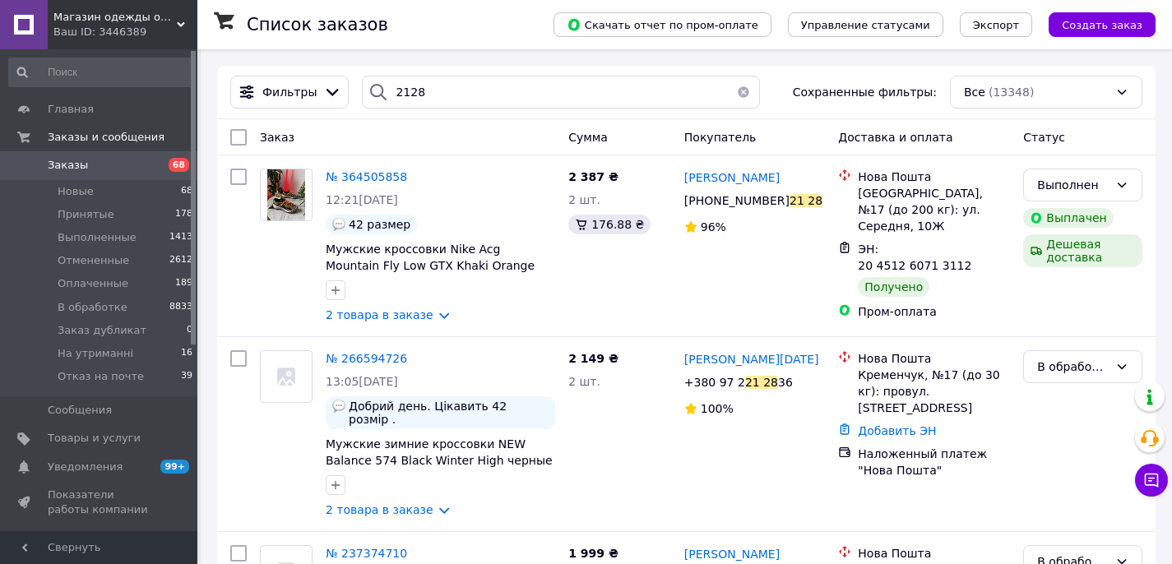
click at [148, 164] on span "Заказы" at bounding box center [100, 165] width 104 height 15
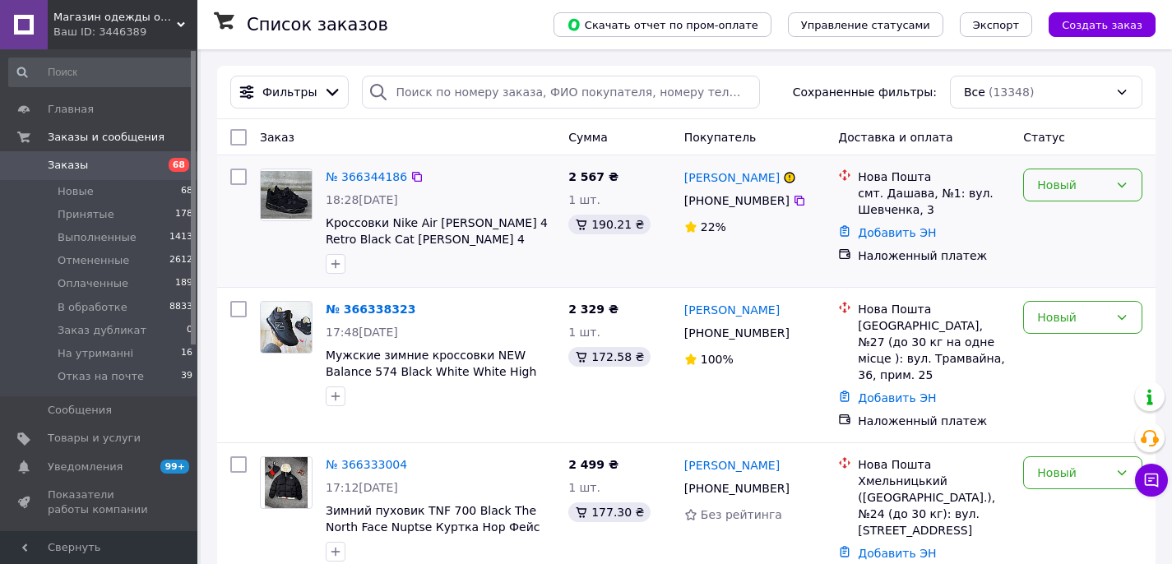
click at [1079, 173] on div "Новый" at bounding box center [1082, 185] width 119 height 33
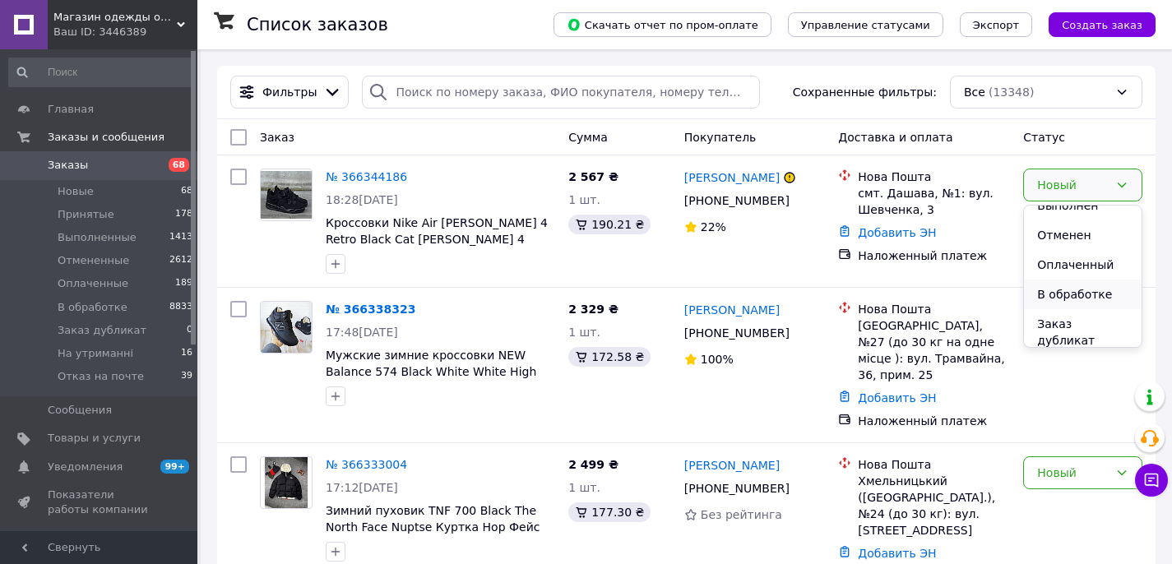
click at [1072, 294] on li "В обработке" at bounding box center [1083, 295] width 118 height 30
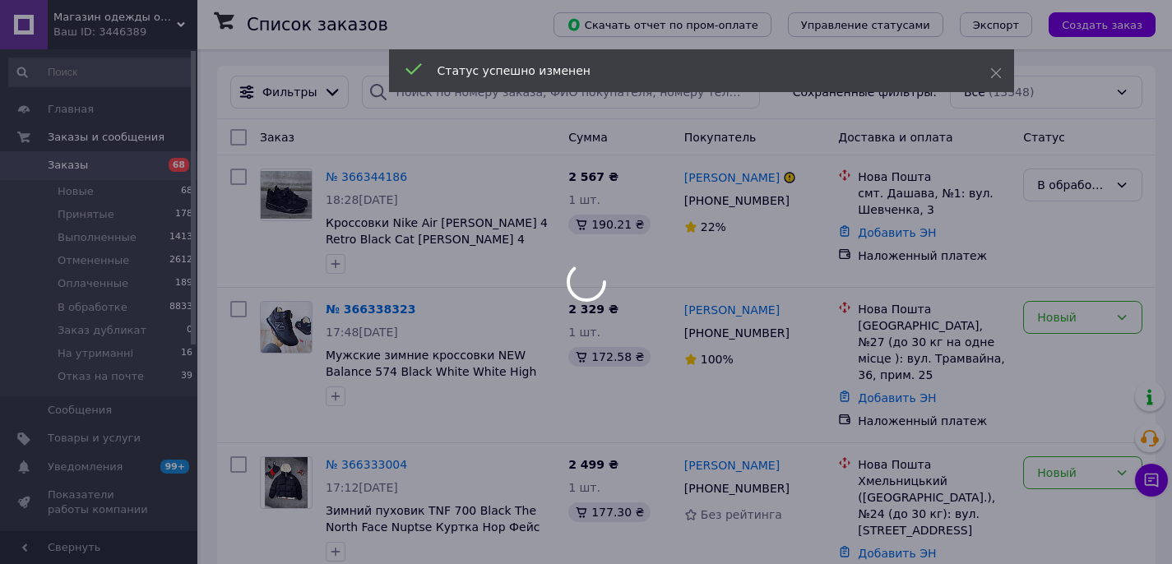
click at [1148, 483] on div at bounding box center [586, 282] width 1172 height 564
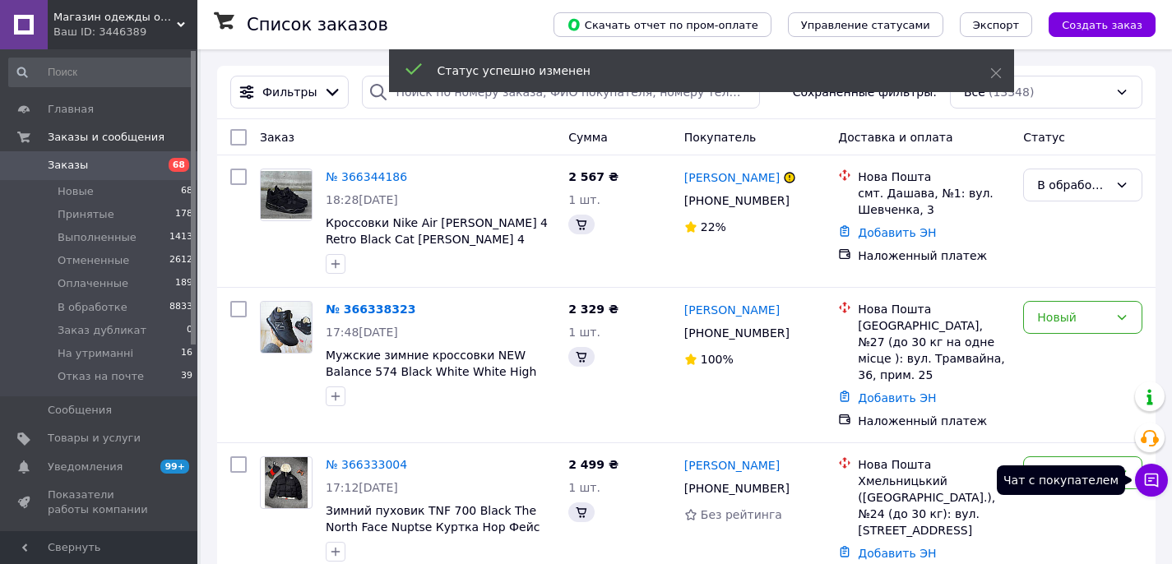
click at [1157, 484] on icon at bounding box center [1152, 481] width 14 height 14
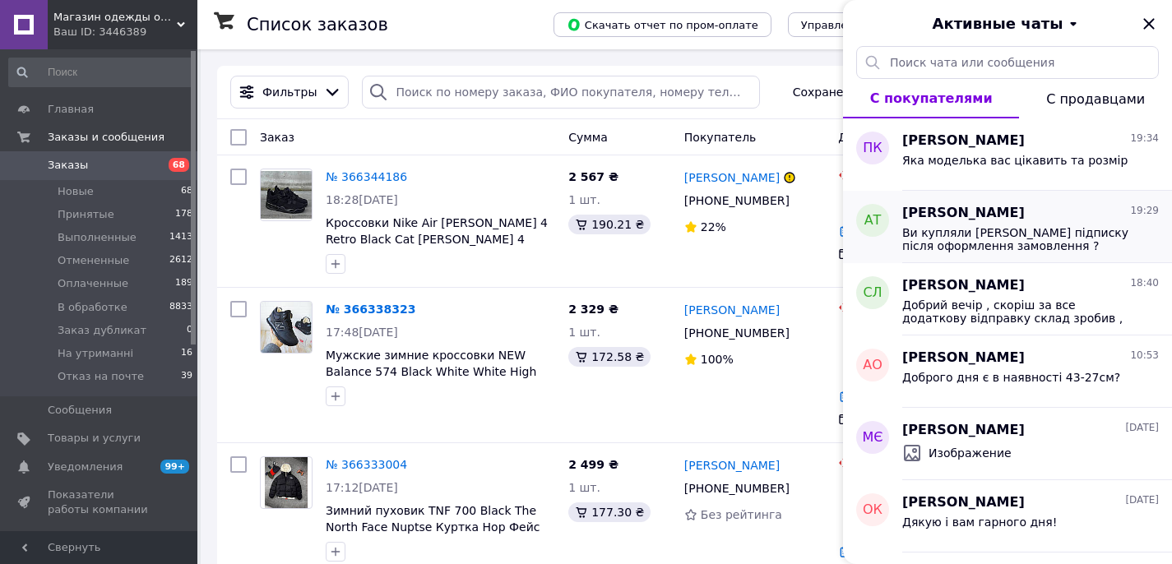
click at [1068, 228] on span "Ви купляли Smart підписку після оформлення замовлення ?" at bounding box center [1019, 239] width 234 height 26
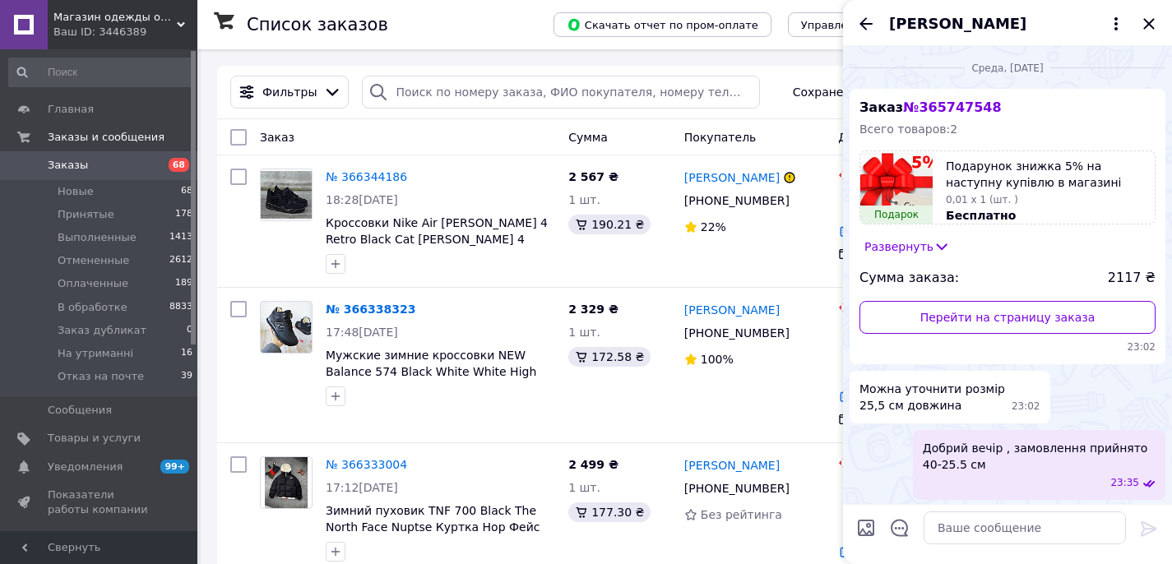
scroll to position [695, 0]
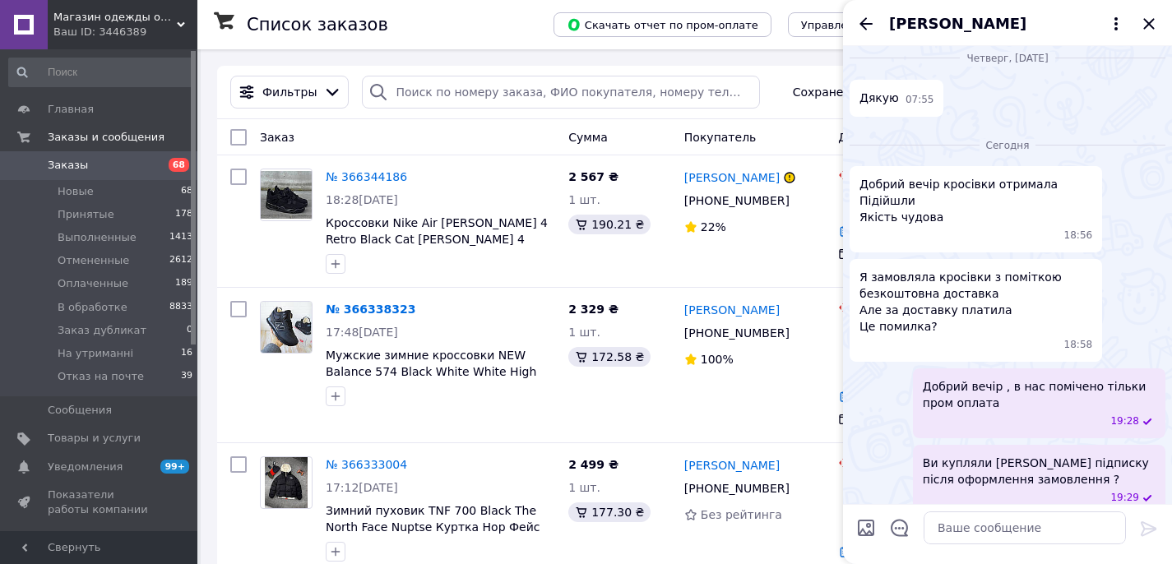
click at [864, 536] on input "Загрузить файлы" at bounding box center [866, 528] width 20 height 20
type input "C:\fakepath\photo_2025-10-12 19.32.48.jpeg"
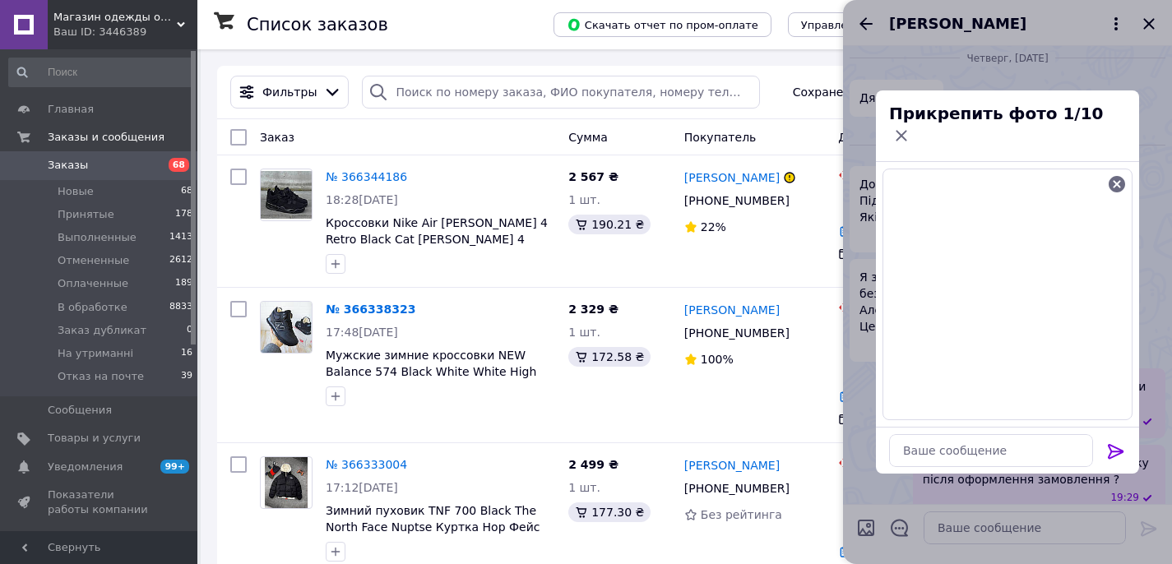
click at [1115, 443] on icon at bounding box center [1116, 452] width 20 height 20
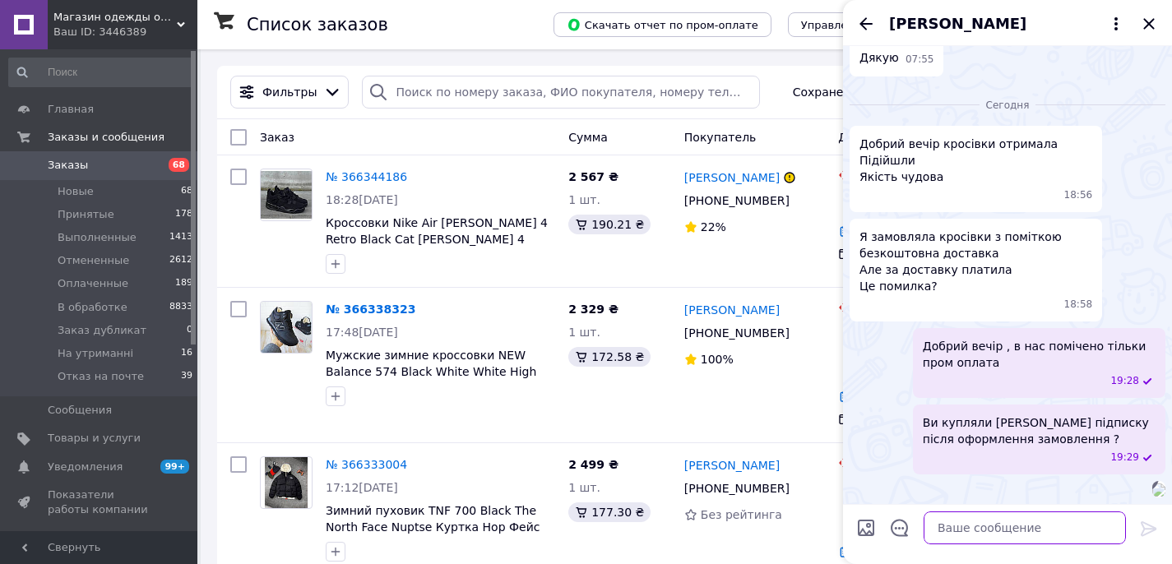
scroll to position [805, 0]
click at [955, 527] on textarea at bounding box center [1025, 528] width 202 height 33
click at [983, 526] on textarea "це ваше замволення" at bounding box center [1008, 528] width 235 height 33
type textarea "це ваше замовлення"
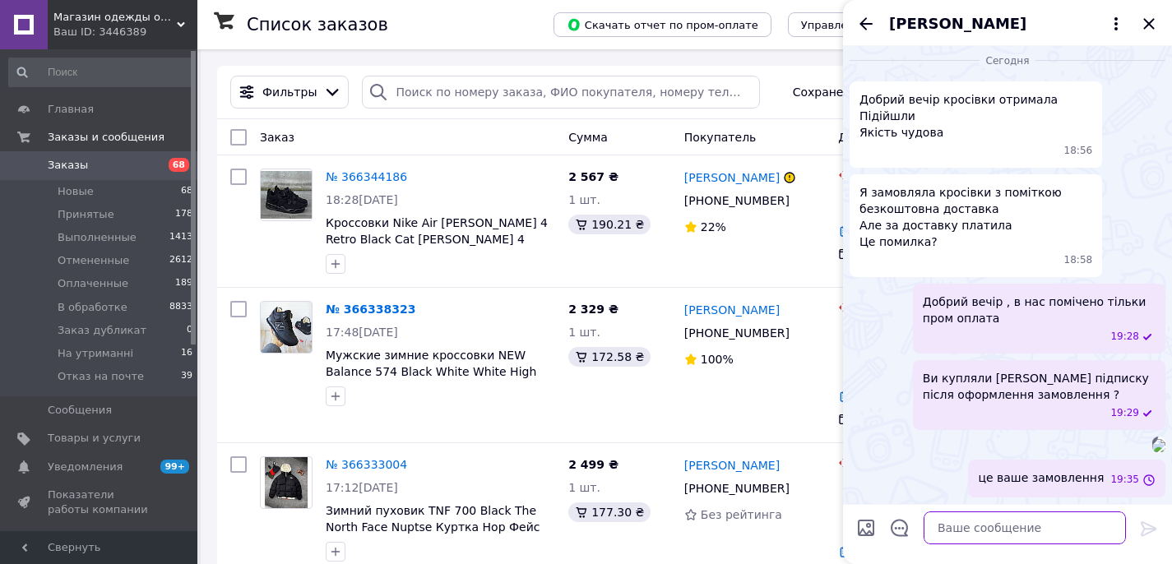
scroll to position [850, 0]
click at [864, 527] on input "Загрузить файлы" at bounding box center [866, 528] width 20 height 20
type input "C:\fakepath\photo_2025-10-12 19.32.24.jpeg"
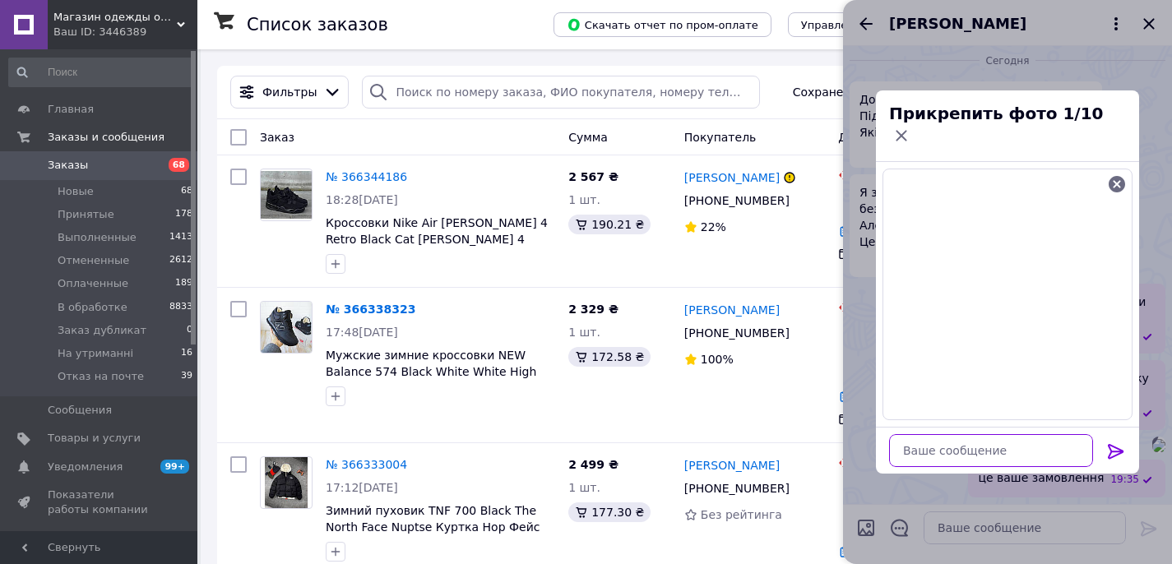
click at [918, 439] on textarea at bounding box center [991, 450] width 204 height 33
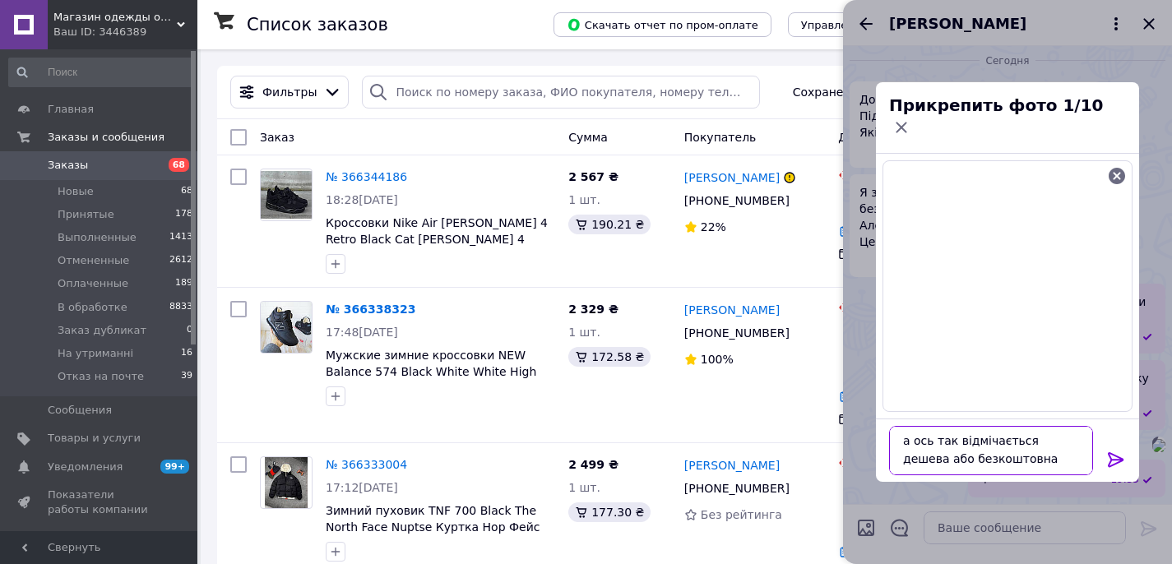
type textarea "а ось так відмічається дешева або безкоштовна доставка"
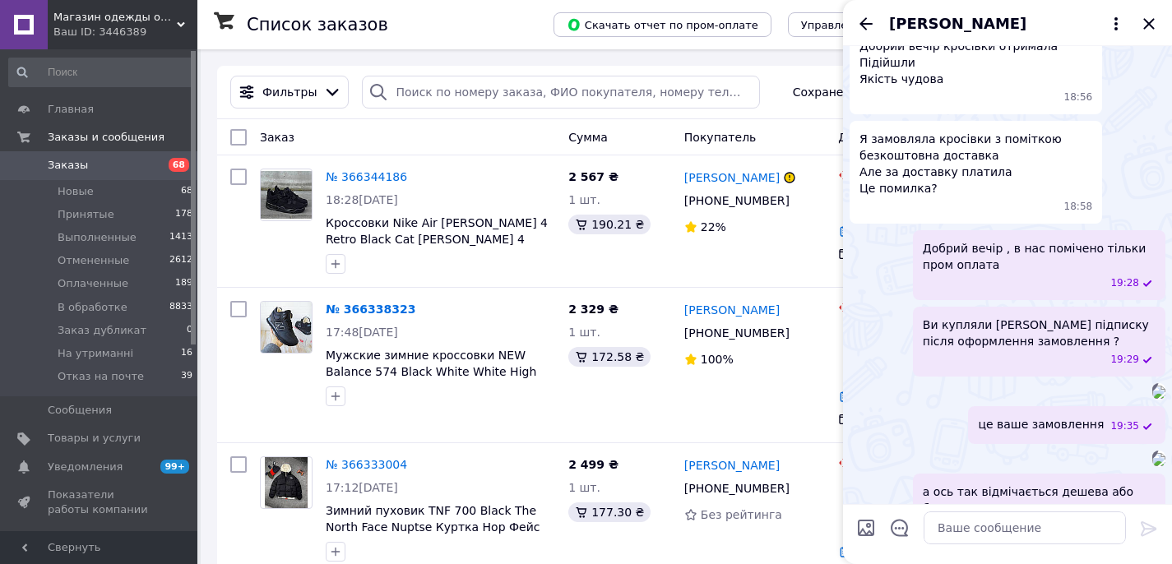
scroll to position [819, 0]
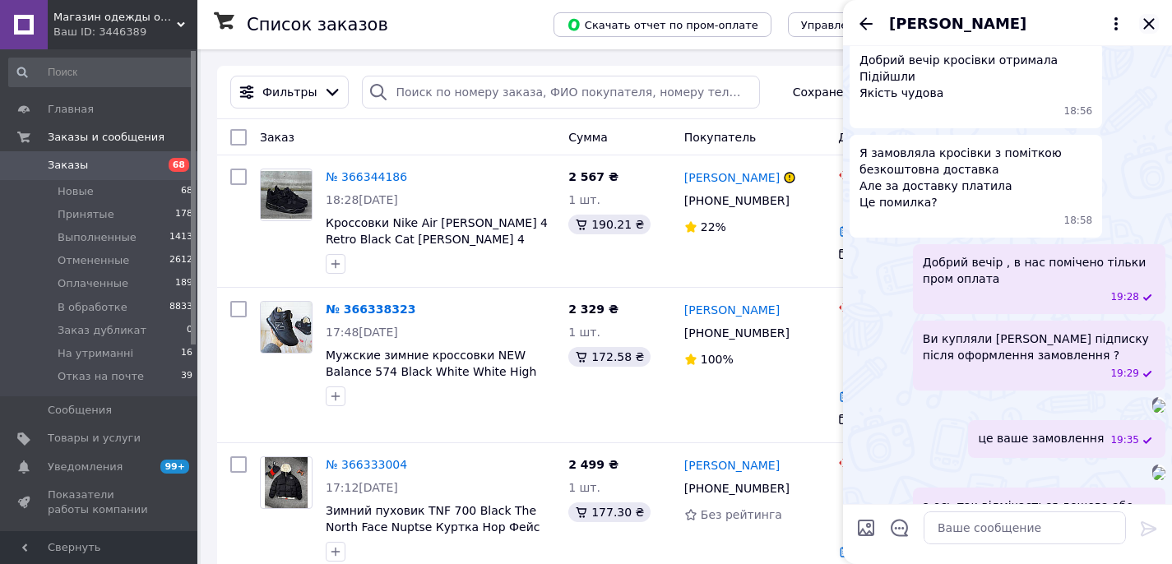
click at [1147, 24] on icon "Закрыть" at bounding box center [1148, 23] width 11 height 11
